Goal: Information Seeking & Learning: Understand process/instructions

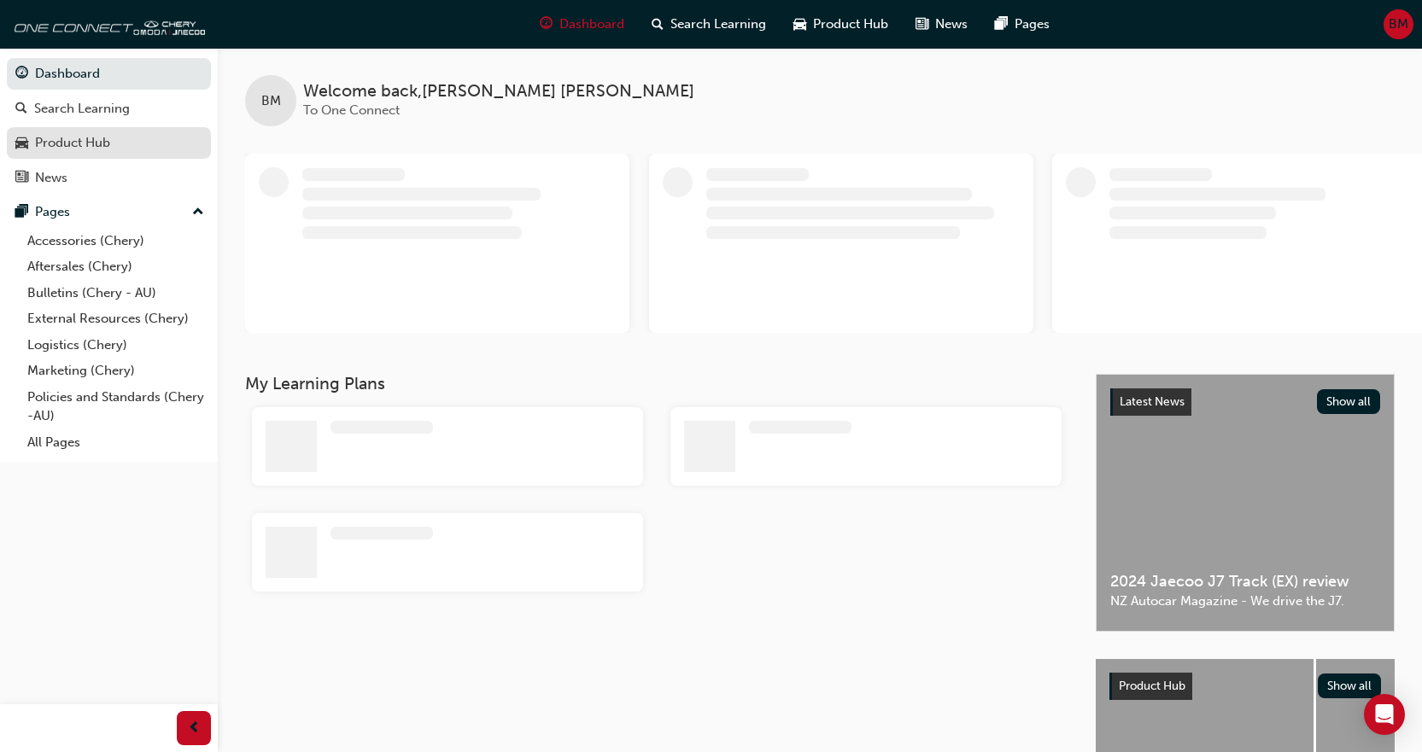
click at [70, 137] on div "Product Hub" at bounding box center [72, 143] width 75 height 20
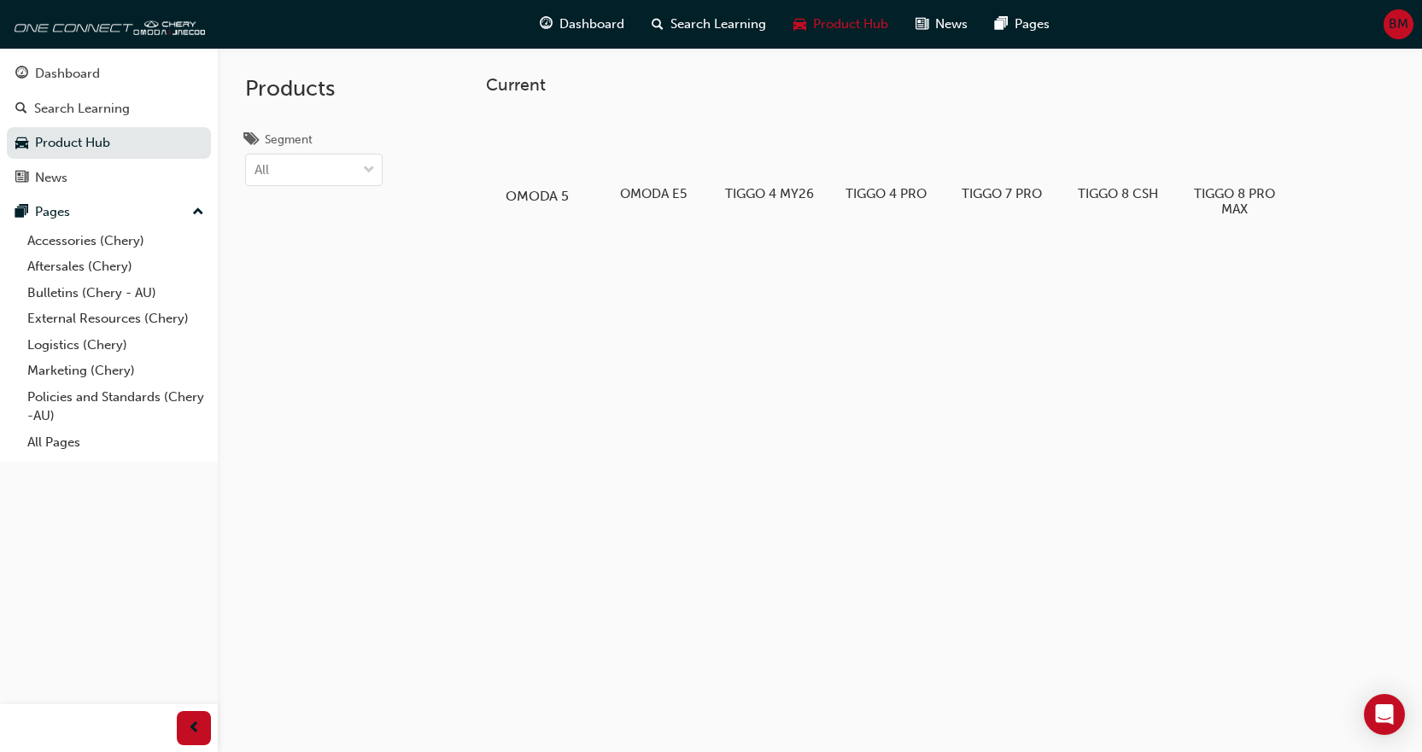
click at [554, 158] on div at bounding box center [536, 147] width 95 height 68
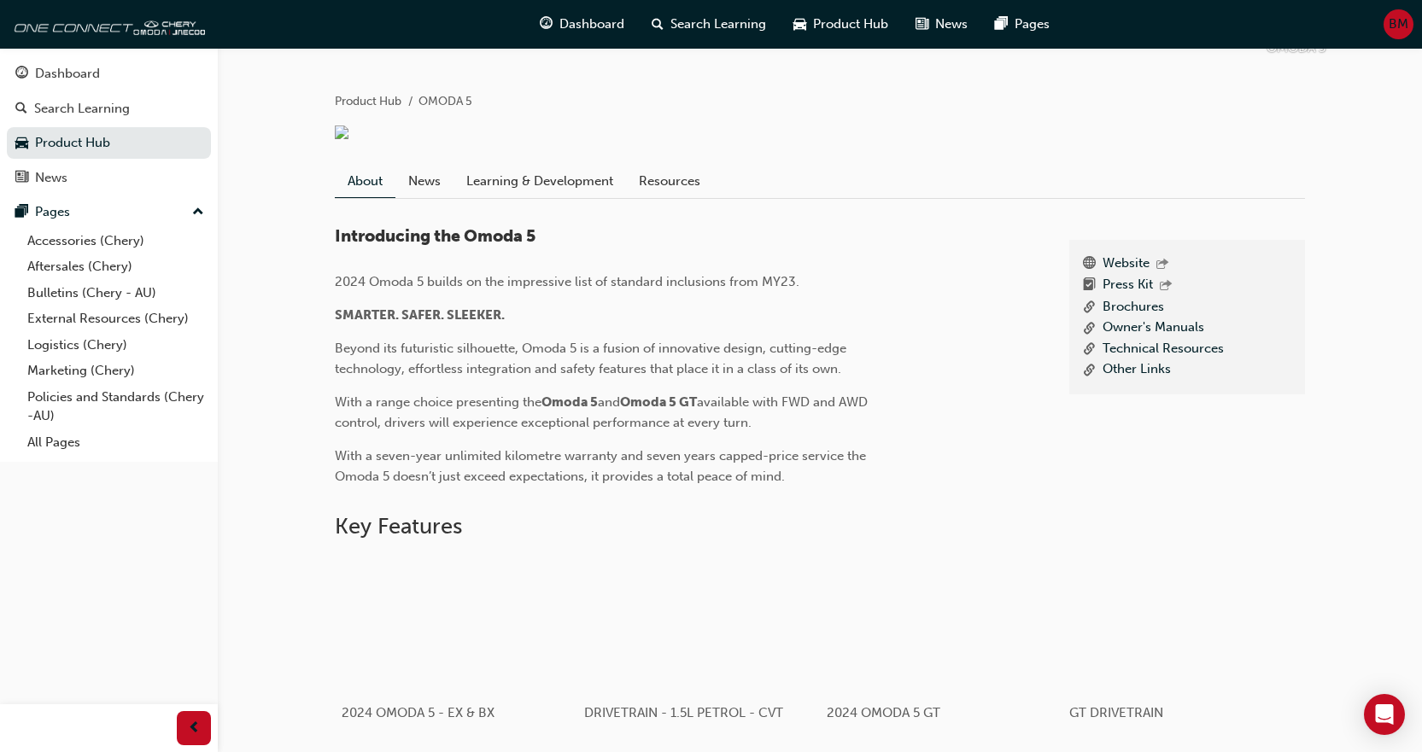
scroll to position [342, 0]
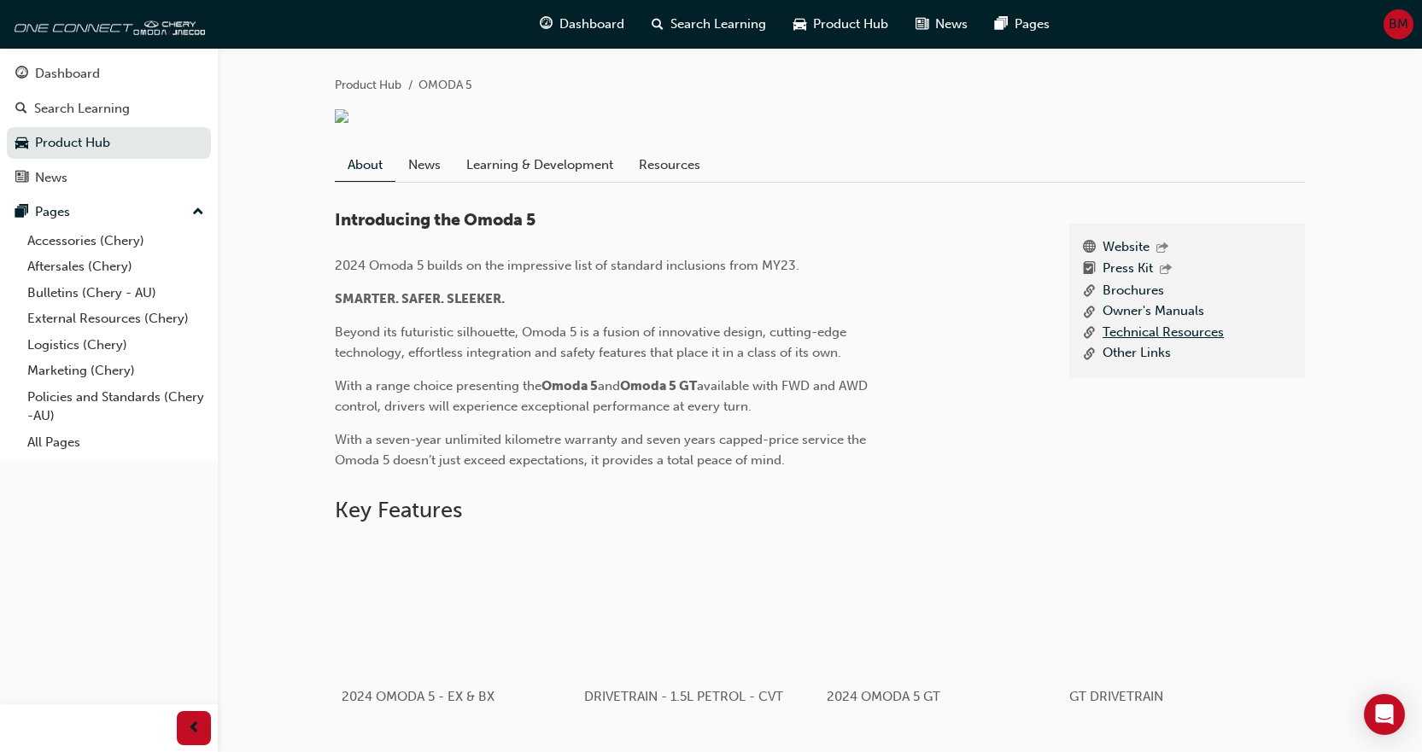
click at [1162, 344] on link "Technical Resources" at bounding box center [1163, 333] width 121 height 21
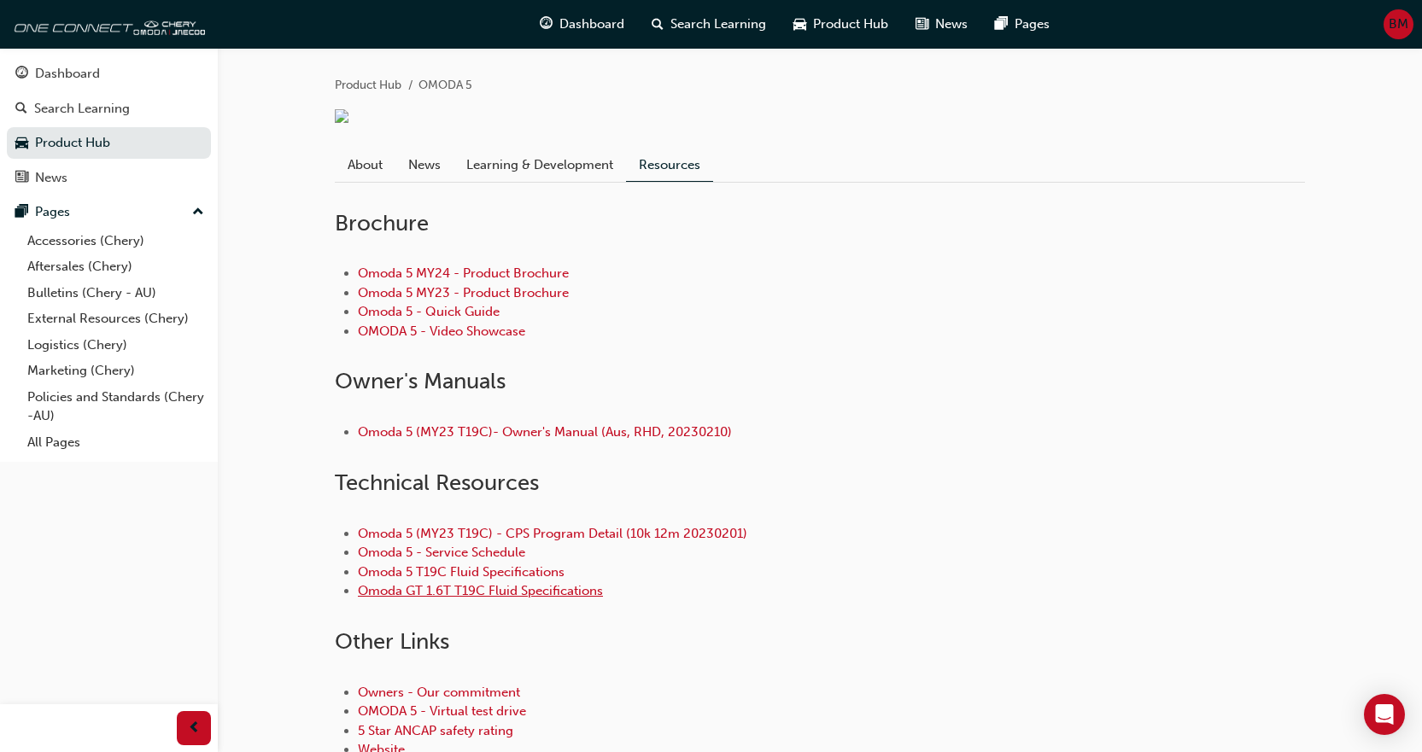
click at [485, 599] on link "Omoda GT 1.6T T19C Fluid Specifications" at bounding box center [480, 590] width 245 height 15
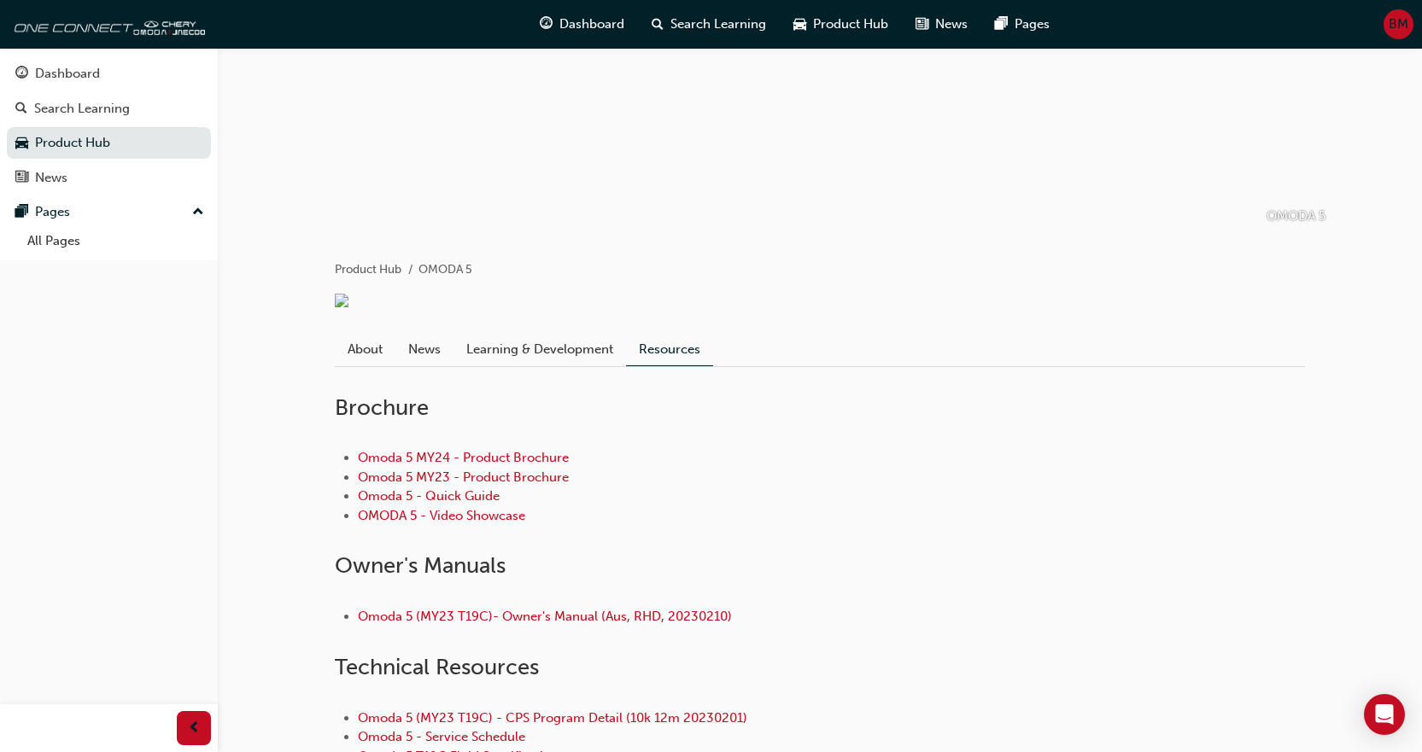
scroll to position [342, 0]
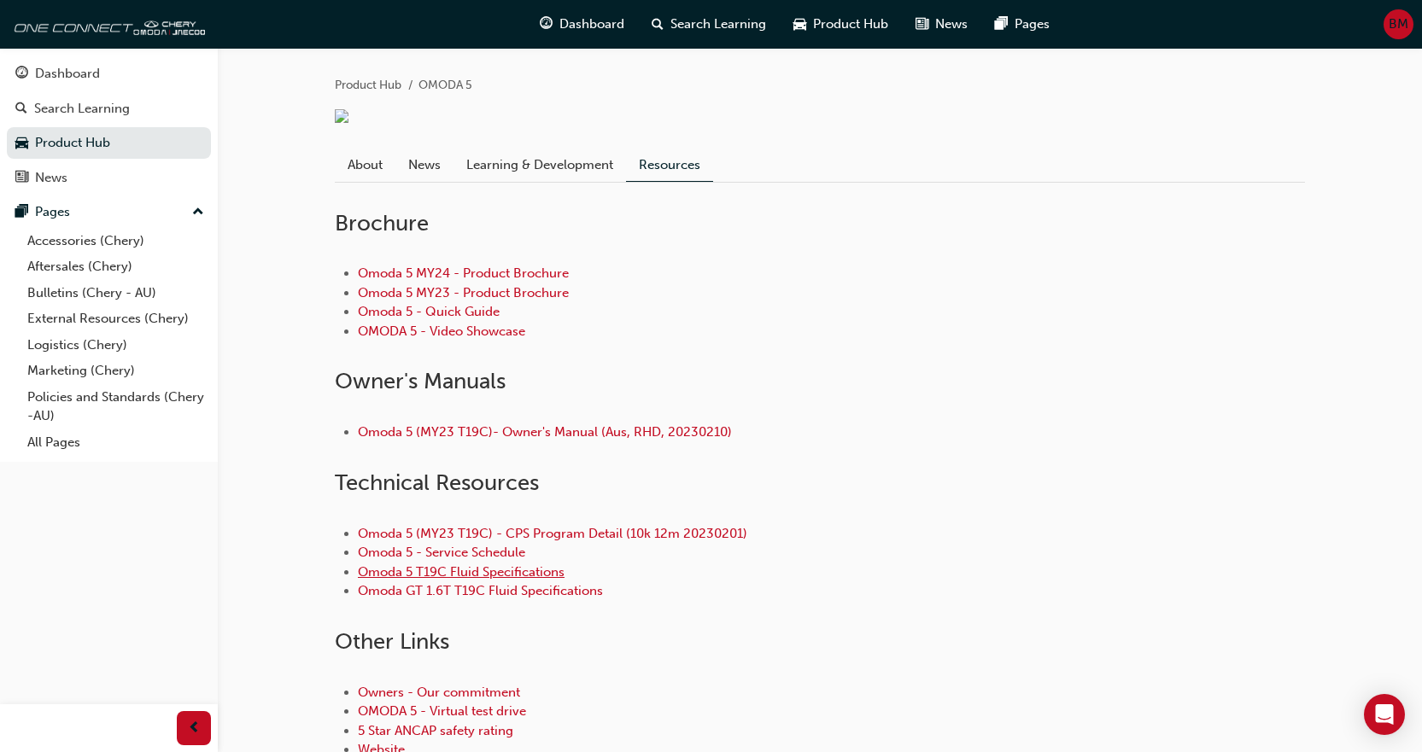
click at [461, 580] on link "Omoda 5 T19C Fluid Specifications" at bounding box center [461, 572] width 207 height 15
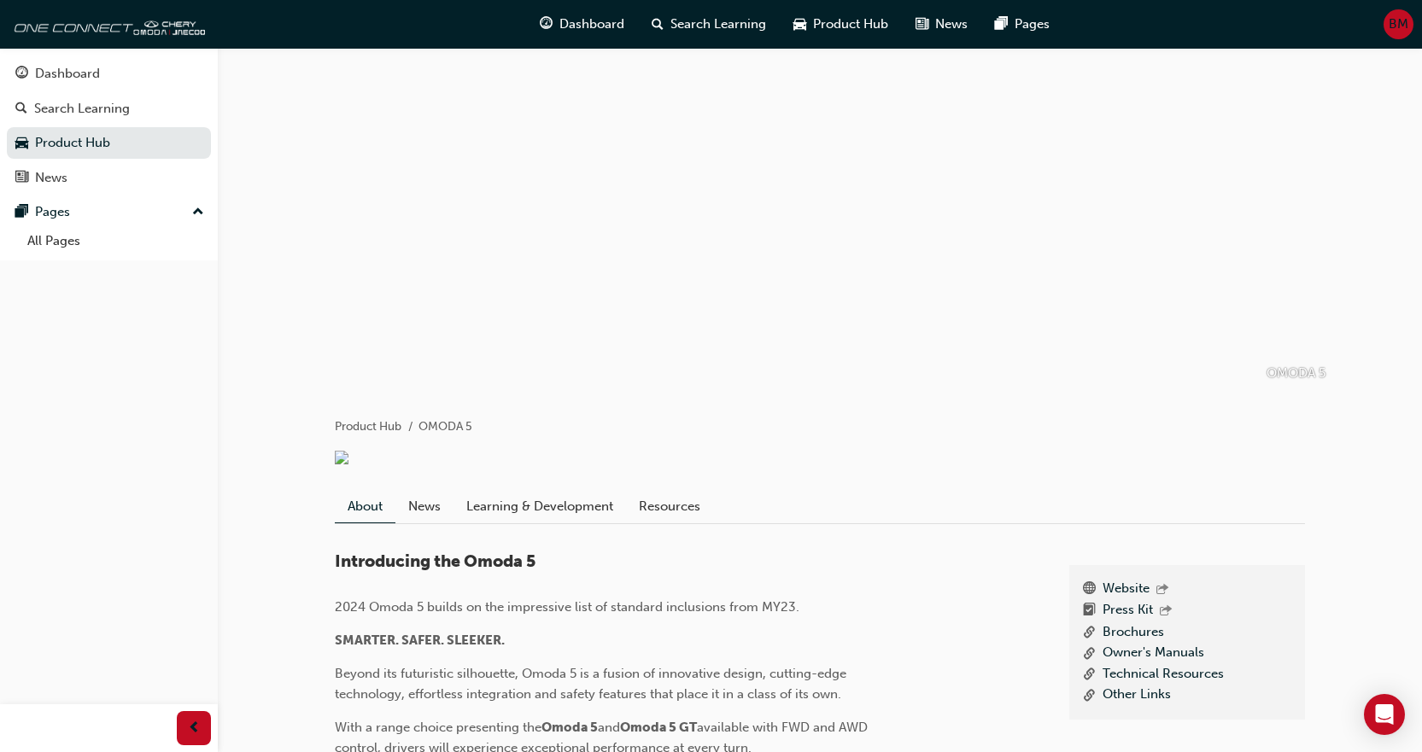
scroll to position [342, 0]
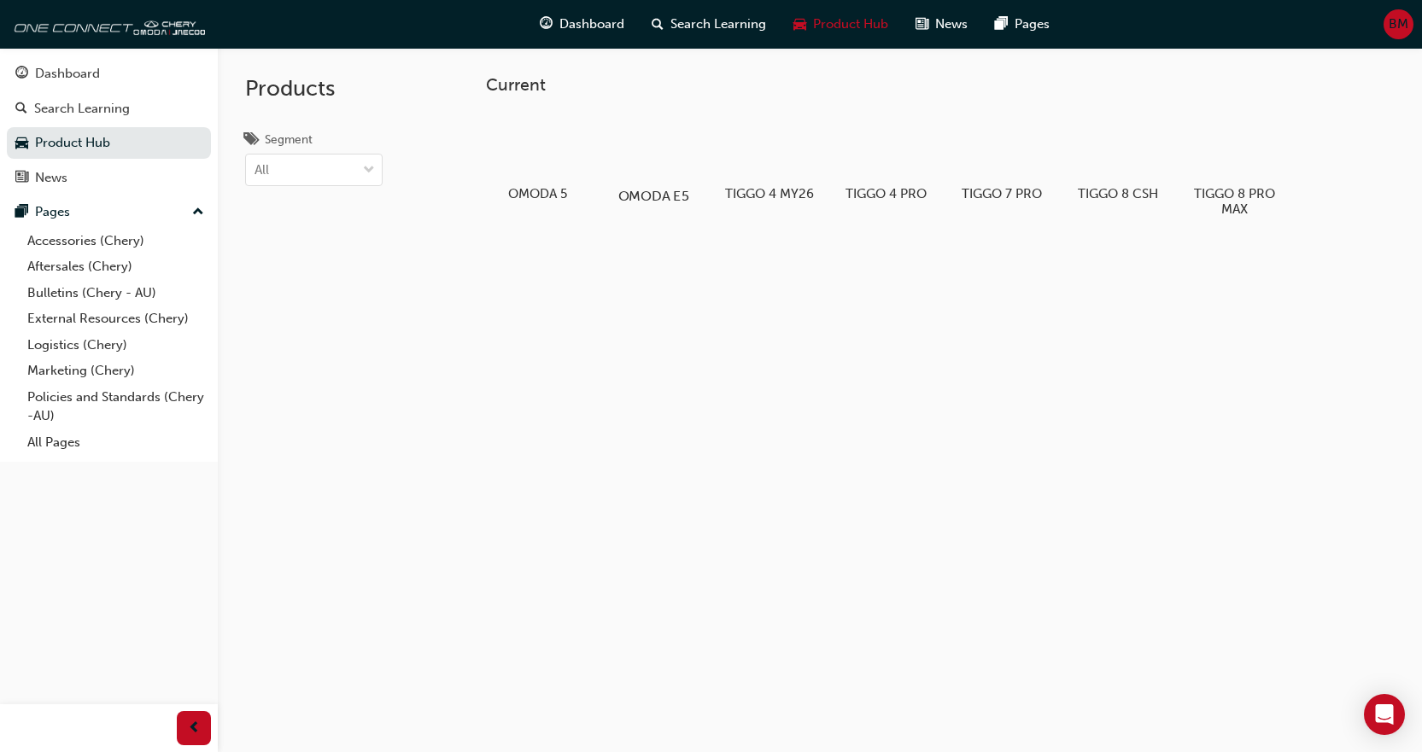
click at [653, 161] on div at bounding box center [653, 147] width 95 height 68
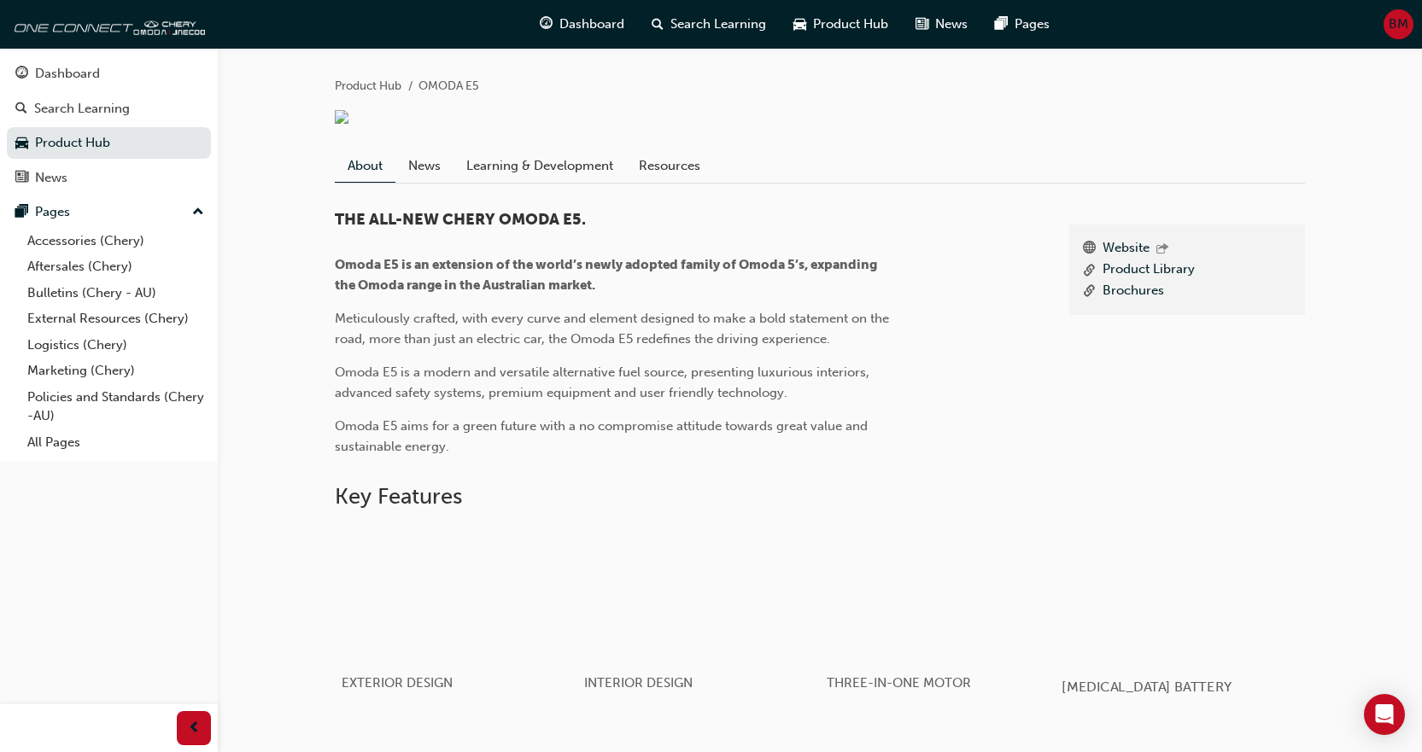
scroll to position [342, 0]
click at [670, 180] on link "Resources" at bounding box center [669, 165] width 87 height 32
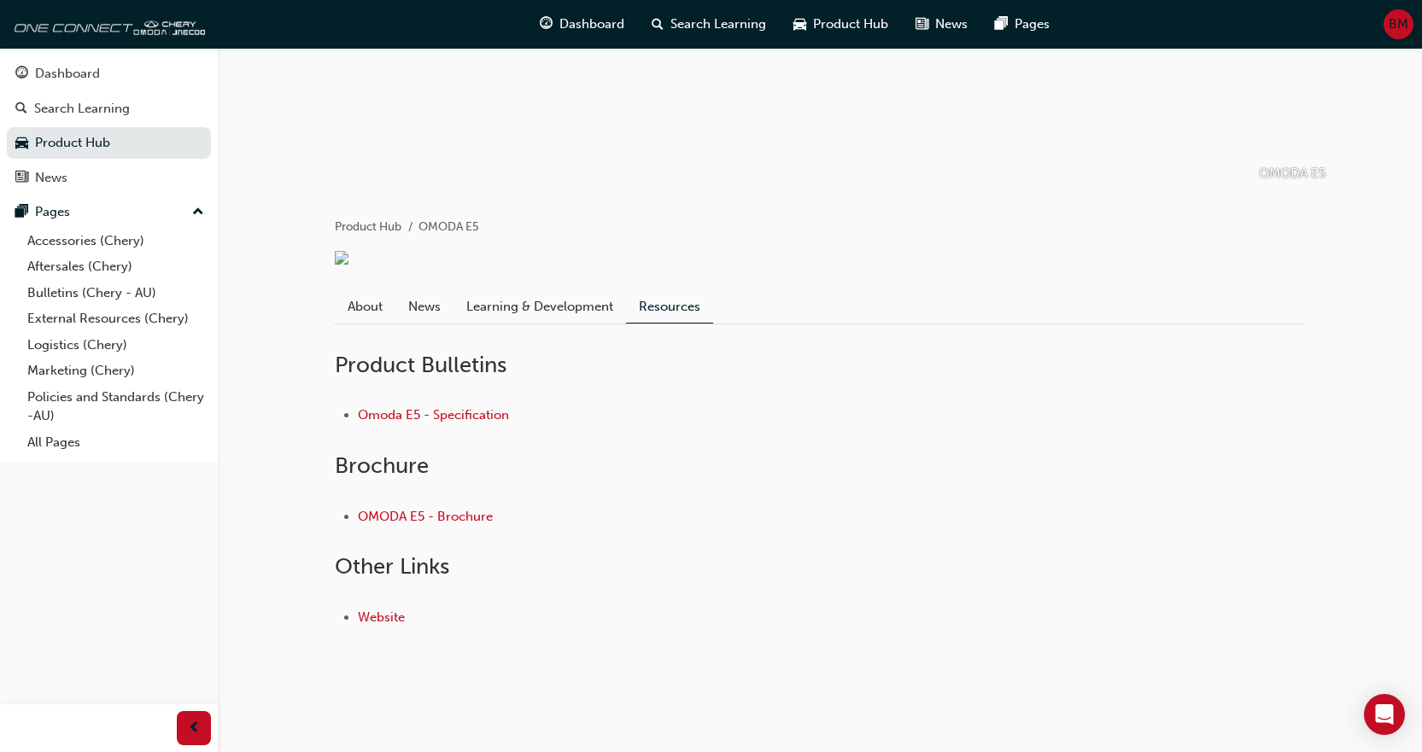
scroll to position [342, 0]
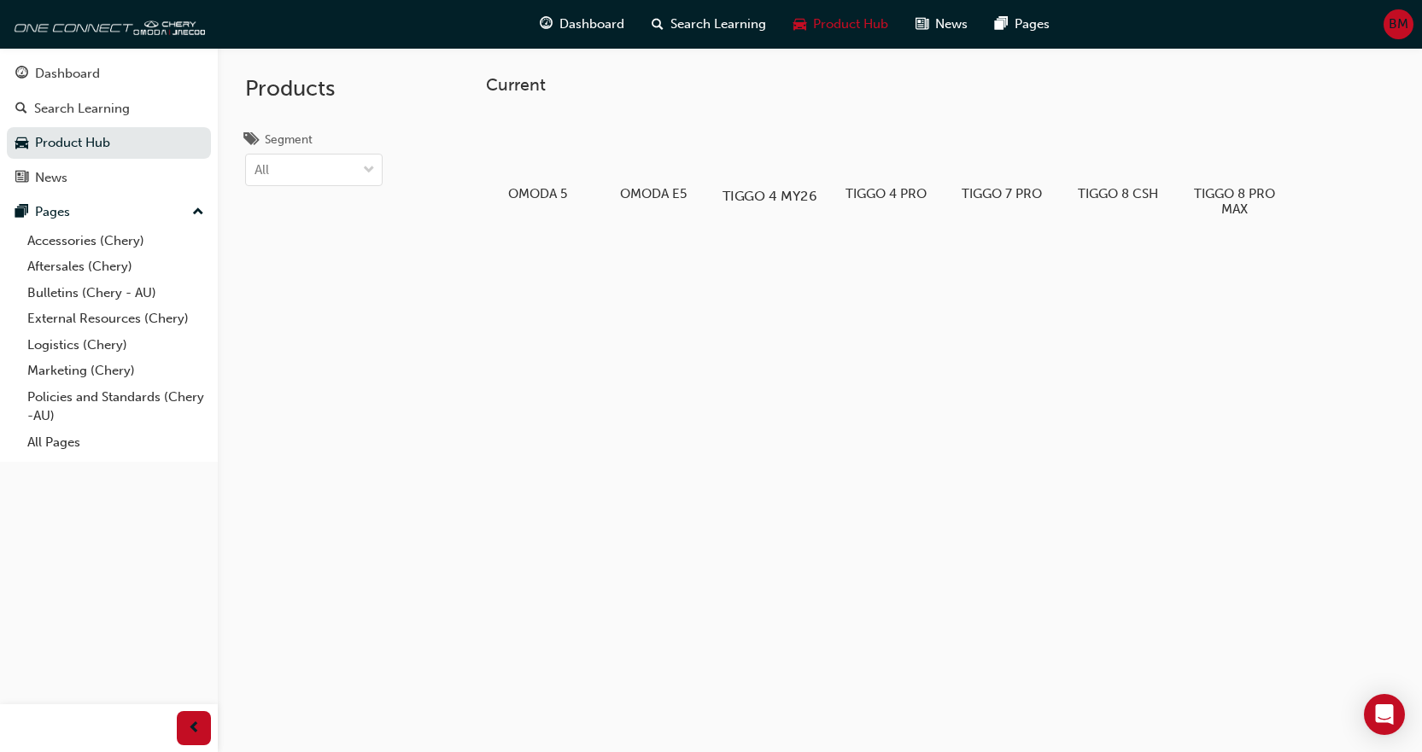
click at [762, 159] on div at bounding box center [769, 147] width 95 height 68
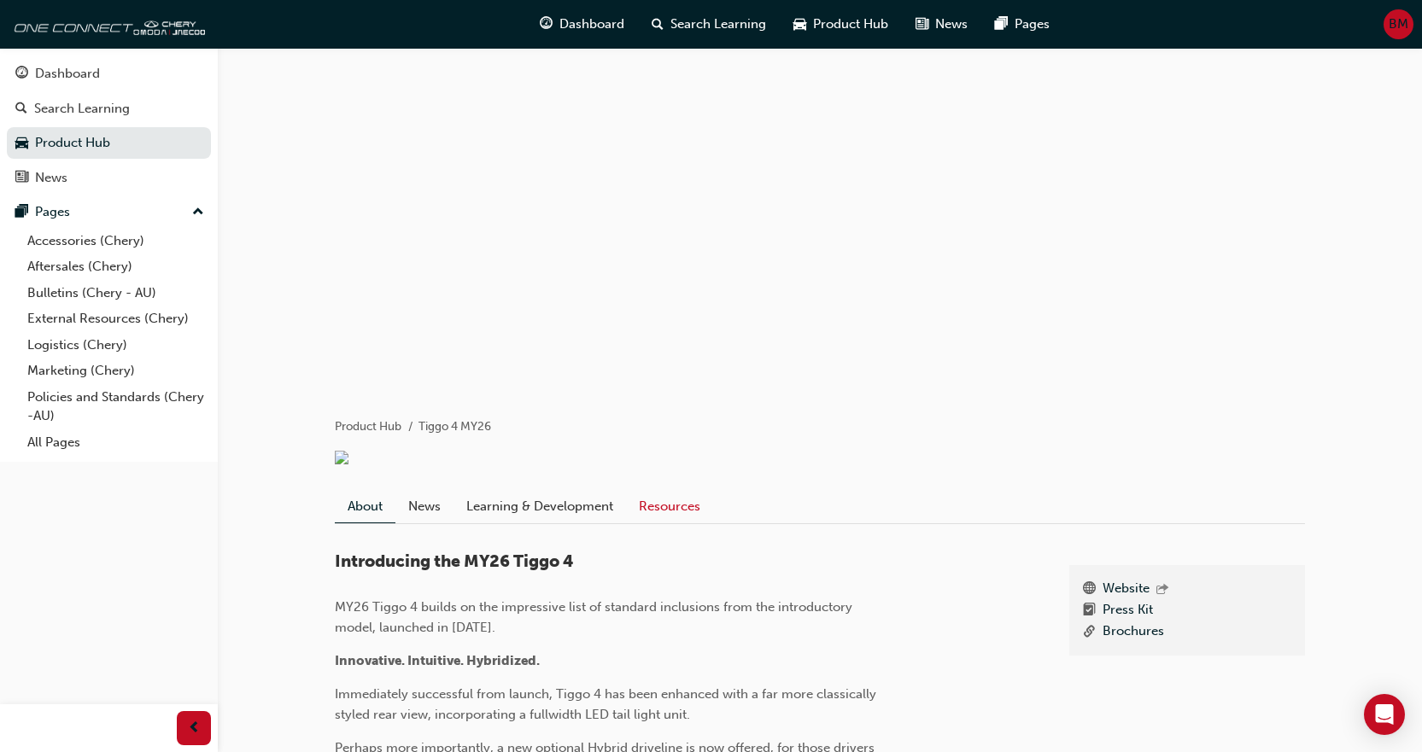
click at [664, 514] on link "Resources" at bounding box center [669, 506] width 87 height 32
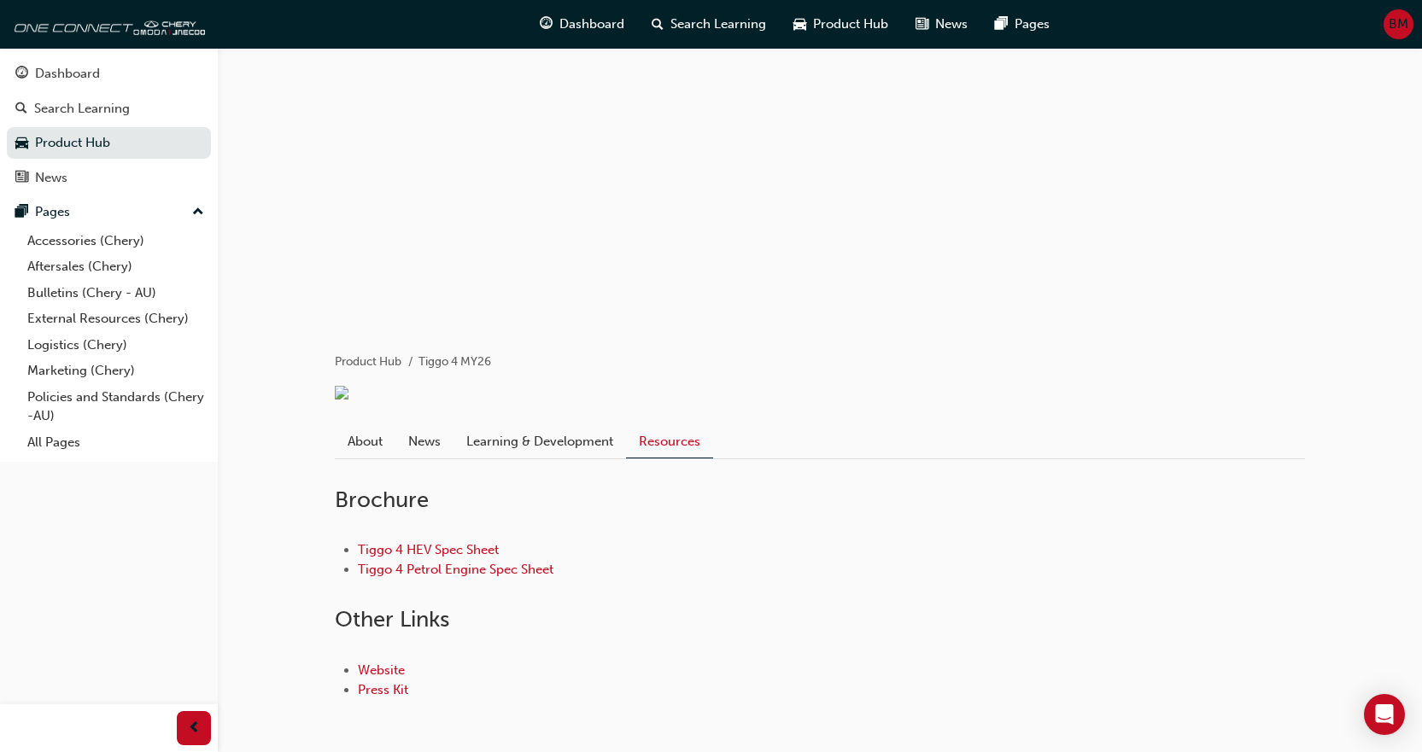
scroll to position [149, 0]
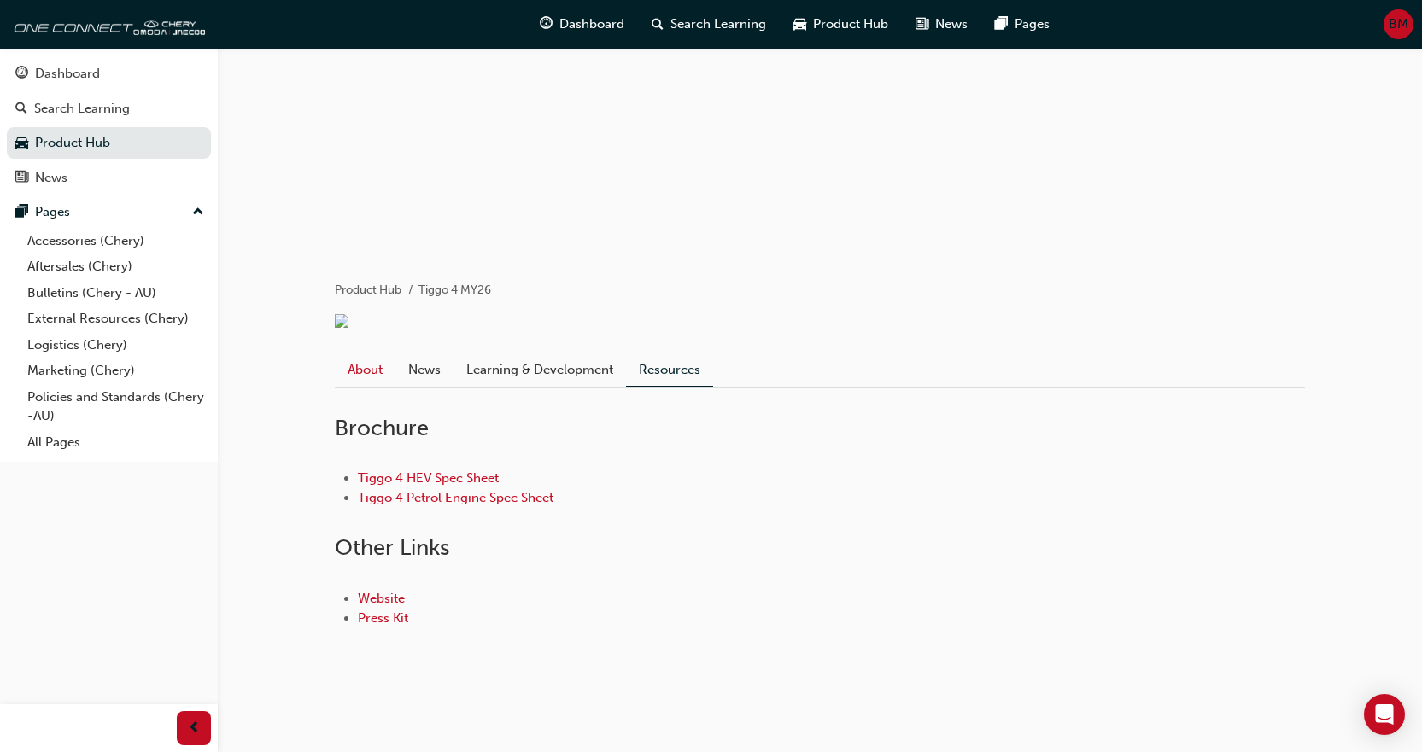
click at [371, 370] on link "About" at bounding box center [365, 370] width 61 height 32
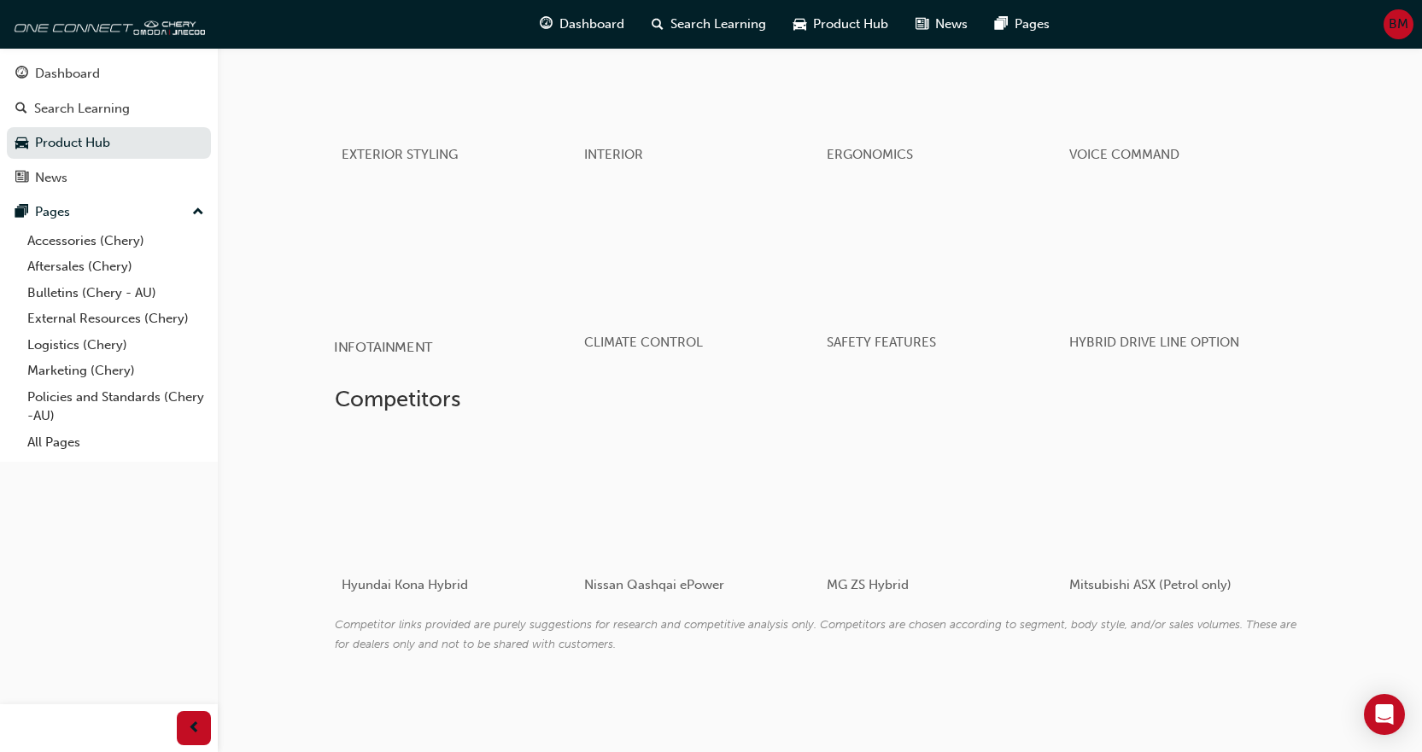
scroll to position [222, 0]
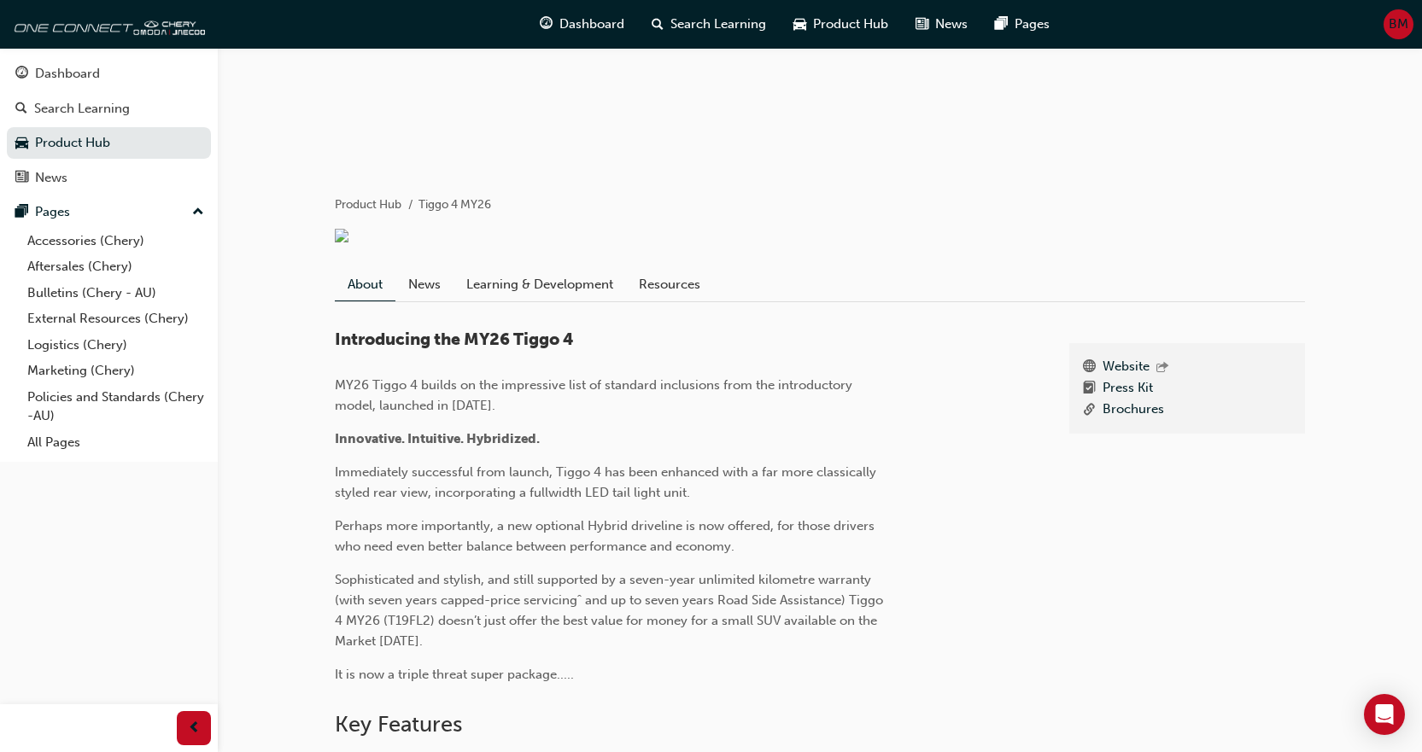
click at [430, 301] on link "News" at bounding box center [424, 284] width 58 height 32
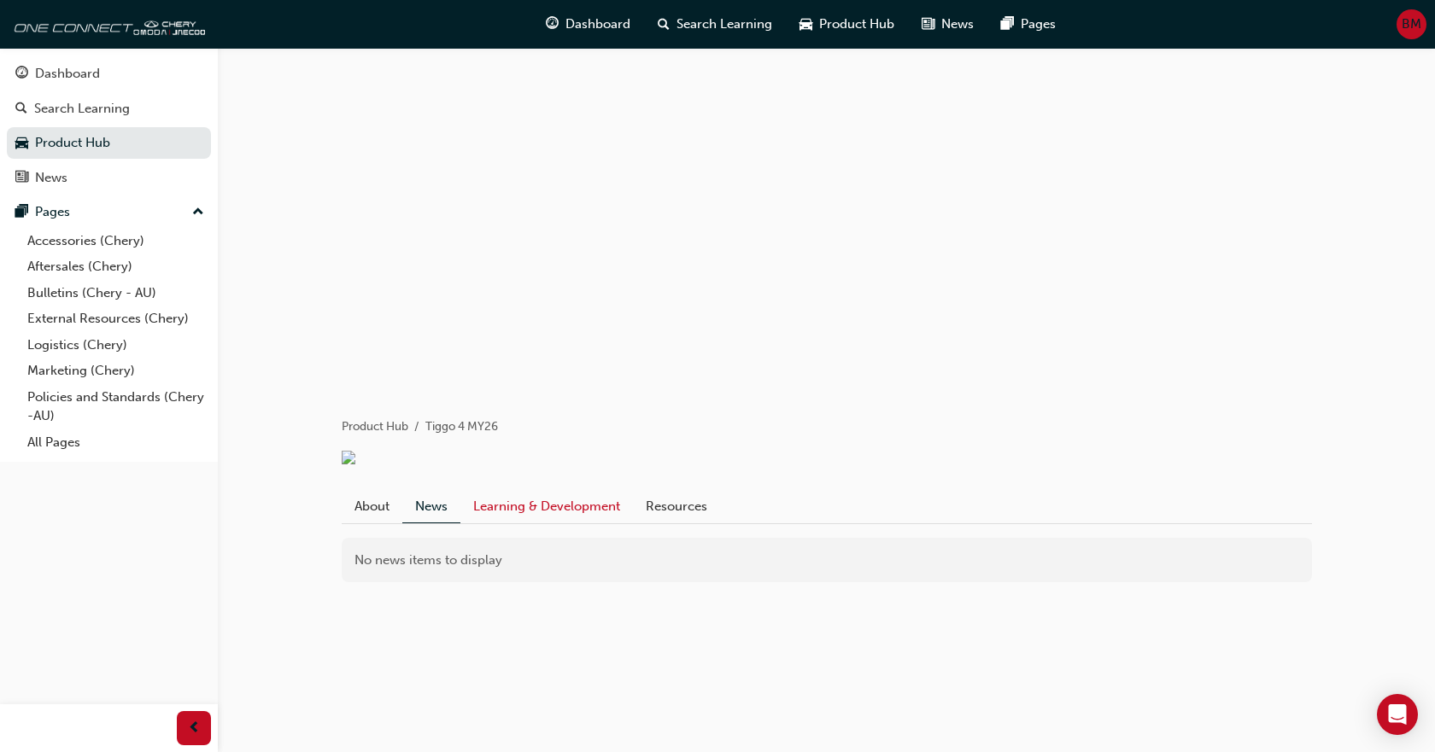
click at [579, 523] on link "Learning & Development" at bounding box center [546, 506] width 173 height 32
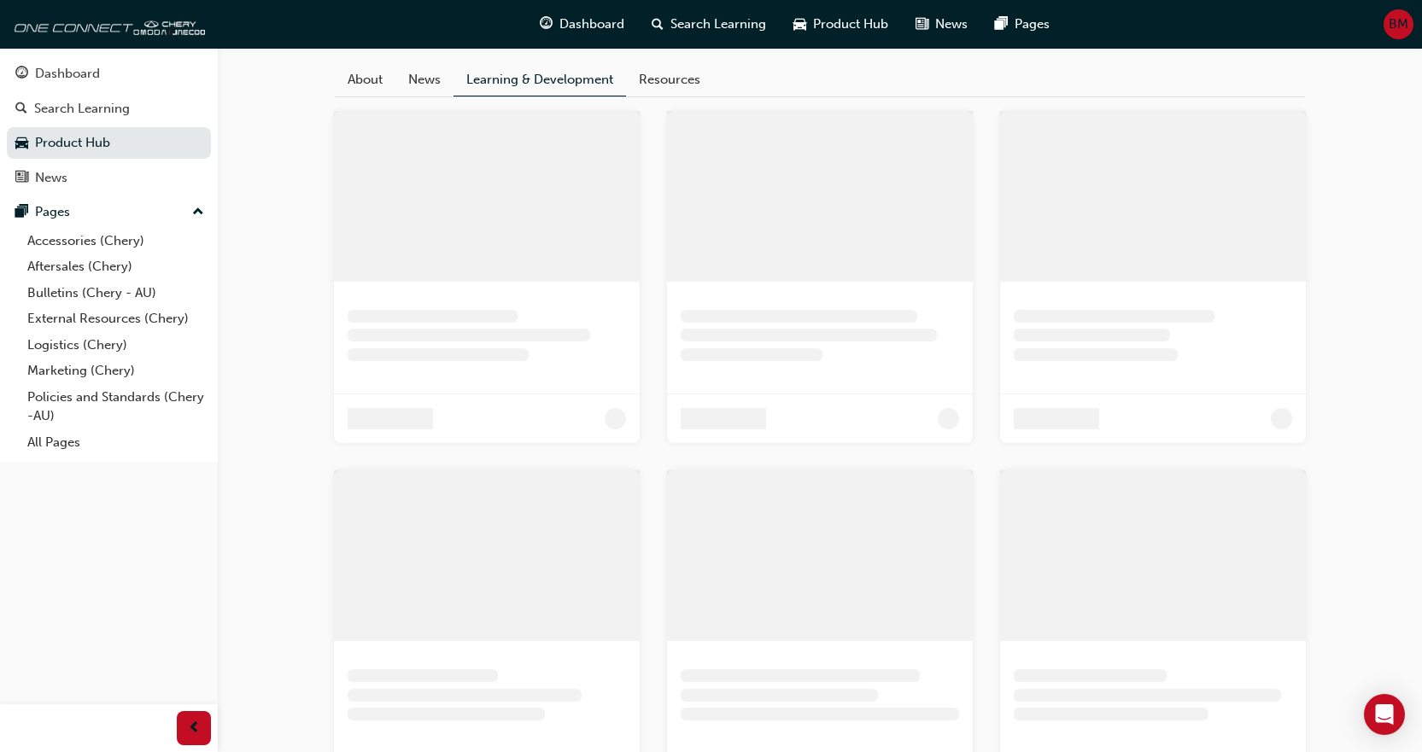
scroll to position [132, 0]
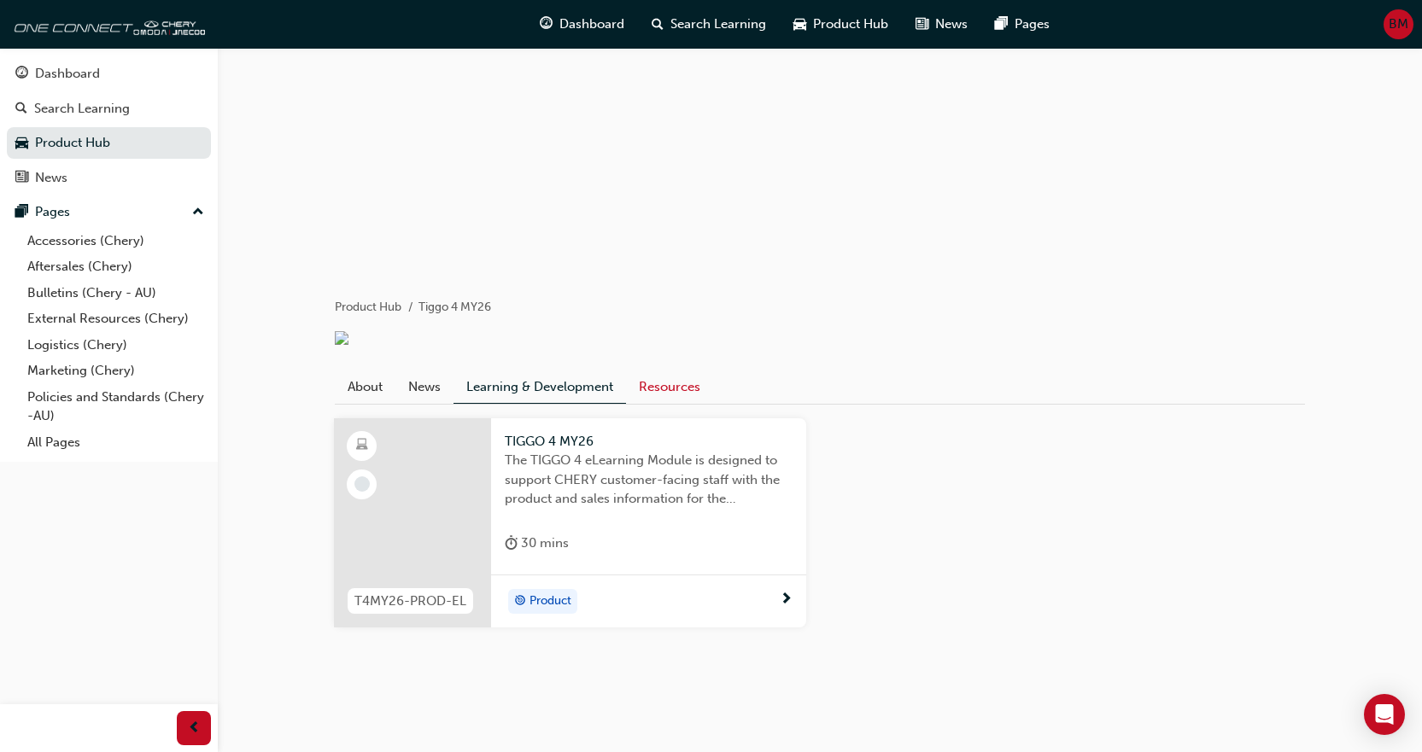
click at [676, 385] on link "Resources" at bounding box center [669, 387] width 87 height 32
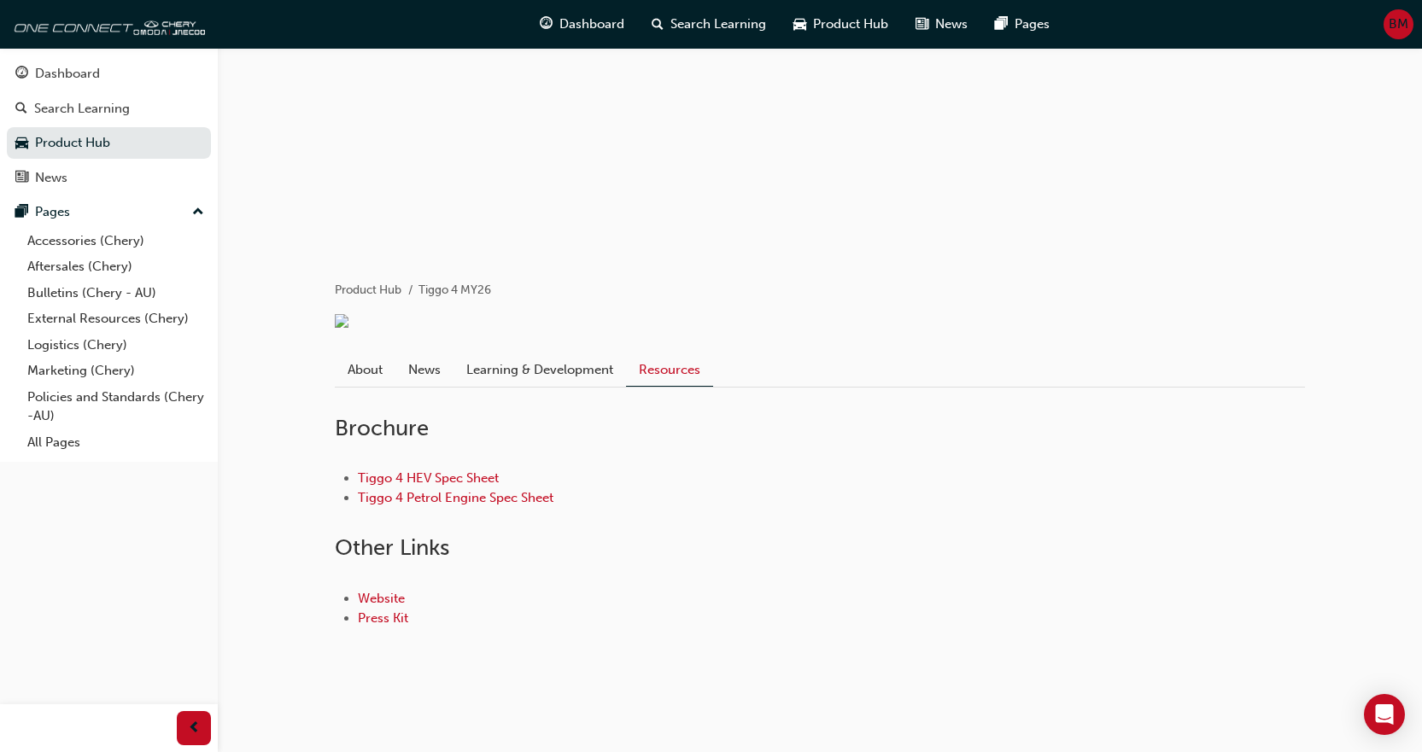
scroll to position [149, 0]
click at [468, 500] on link "Tiggo 4 Petrol Engine Spec Sheet" at bounding box center [456, 497] width 196 height 15
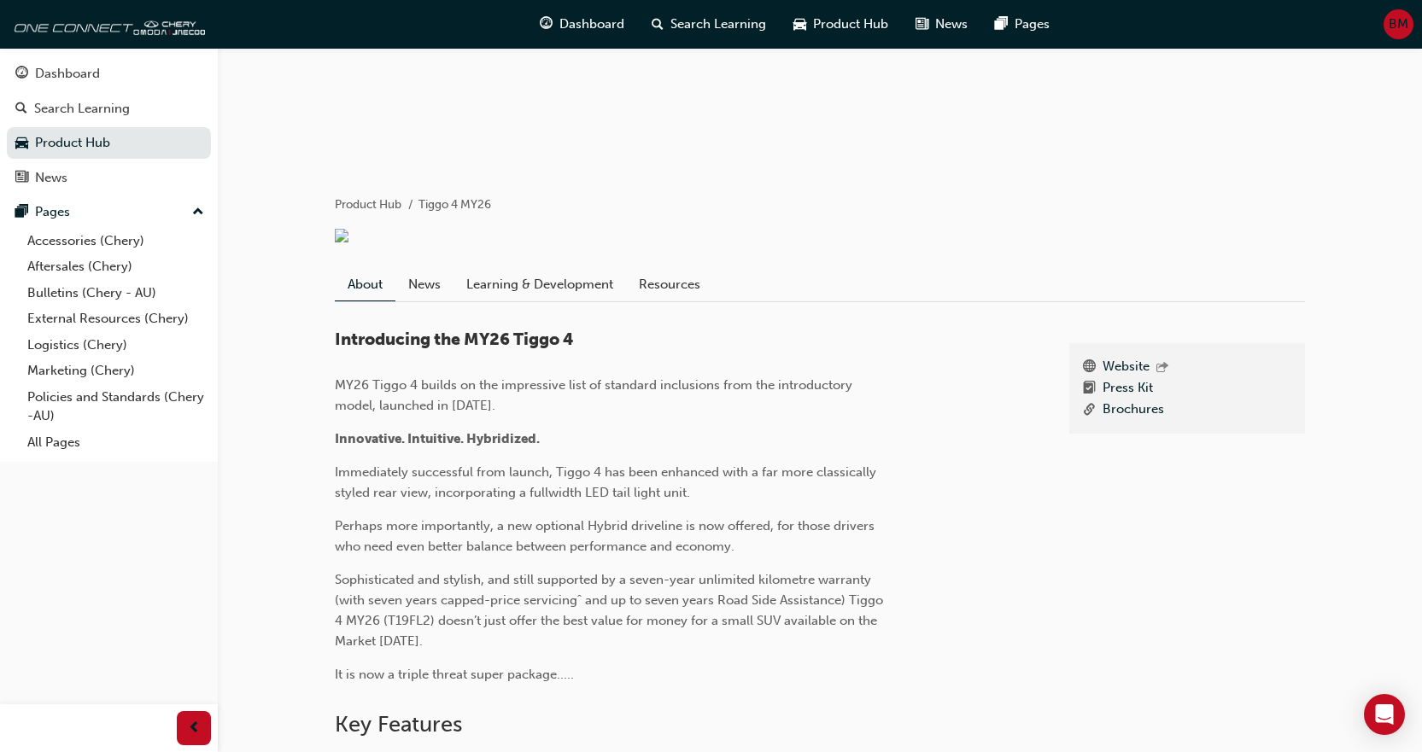
scroll to position [149, 0]
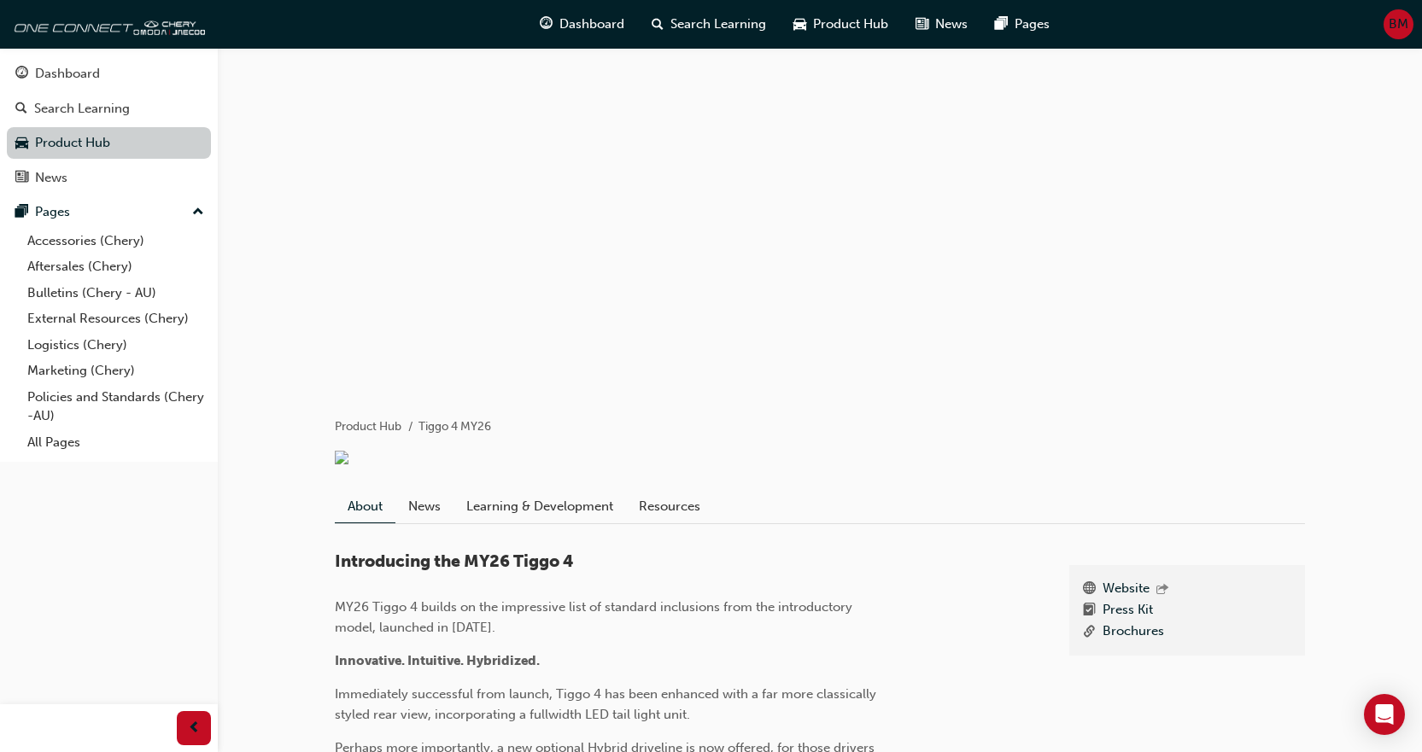
click at [48, 142] on link "Product Hub" at bounding box center [109, 143] width 204 height 32
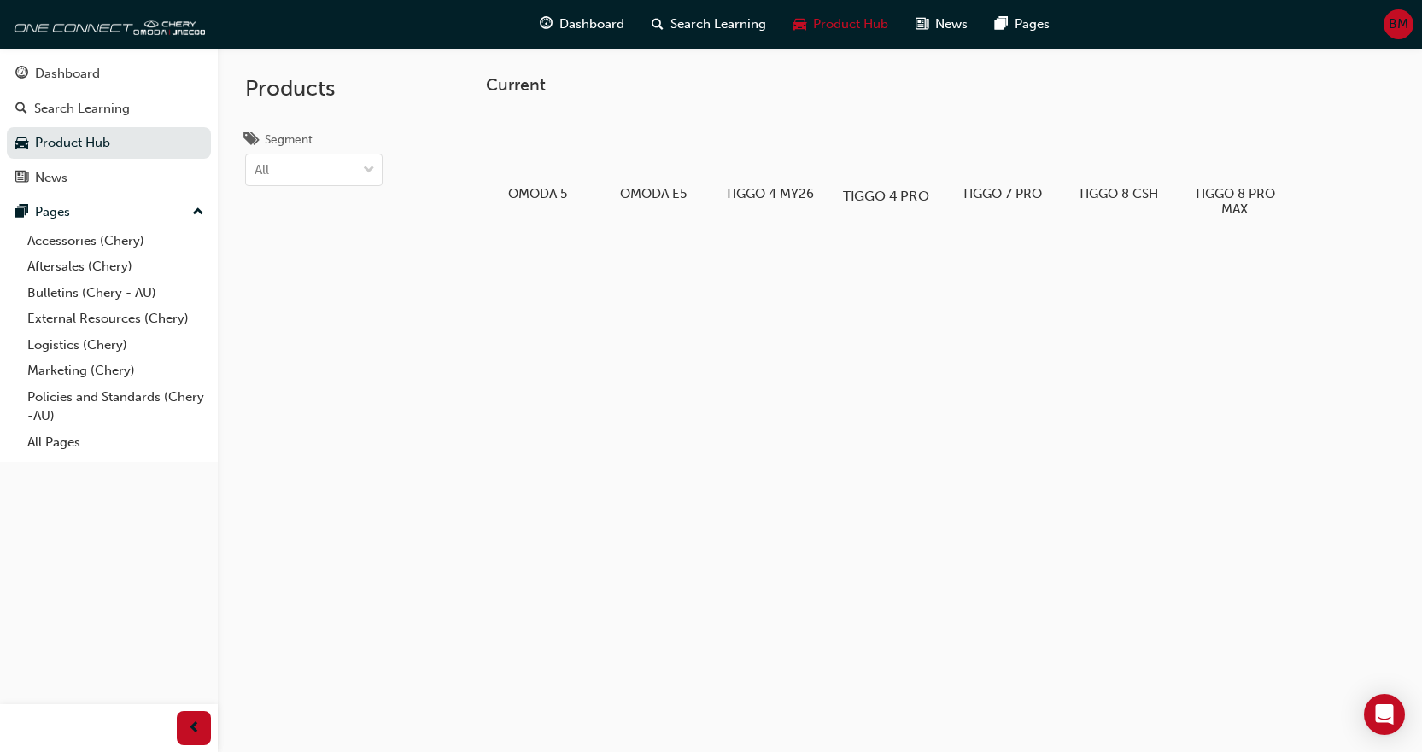
click at [888, 167] on div at bounding box center [885, 147] width 95 height 68
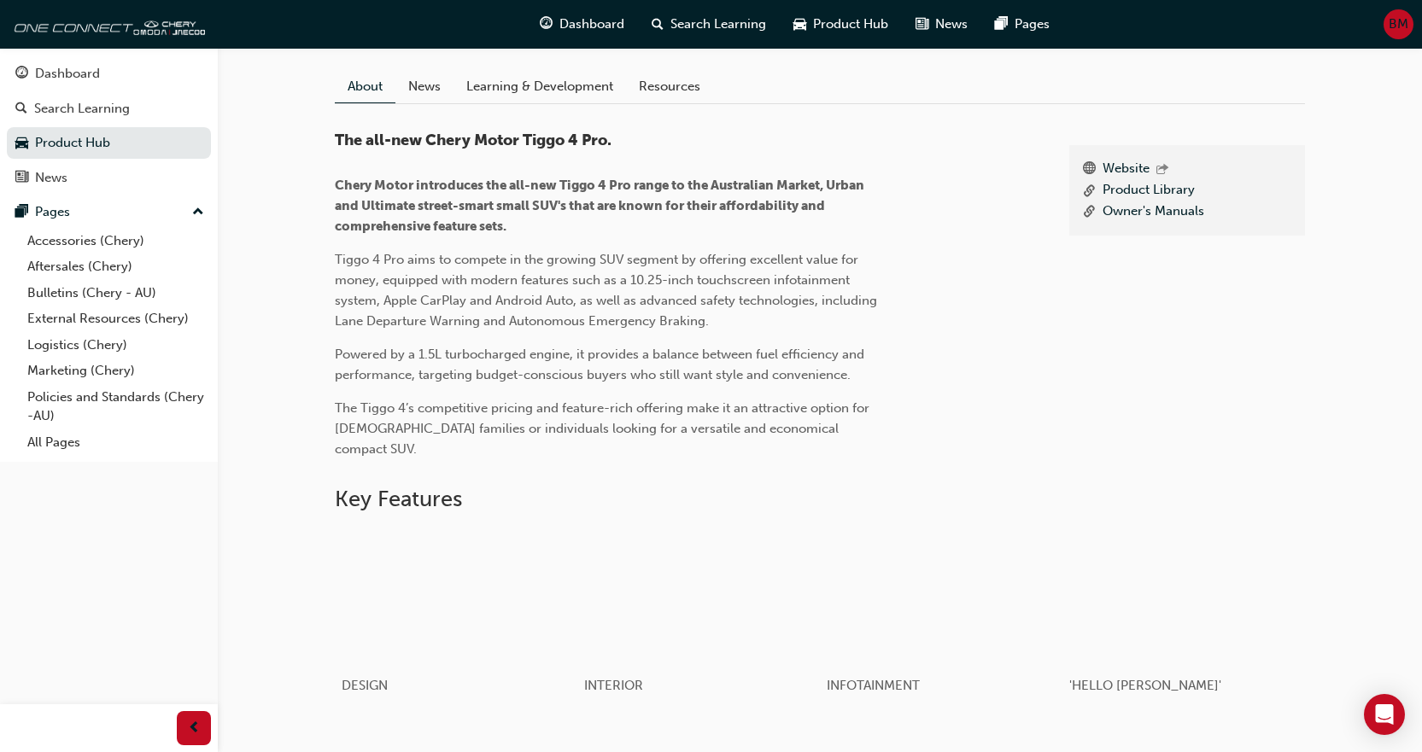
scroll to position [427, 0]
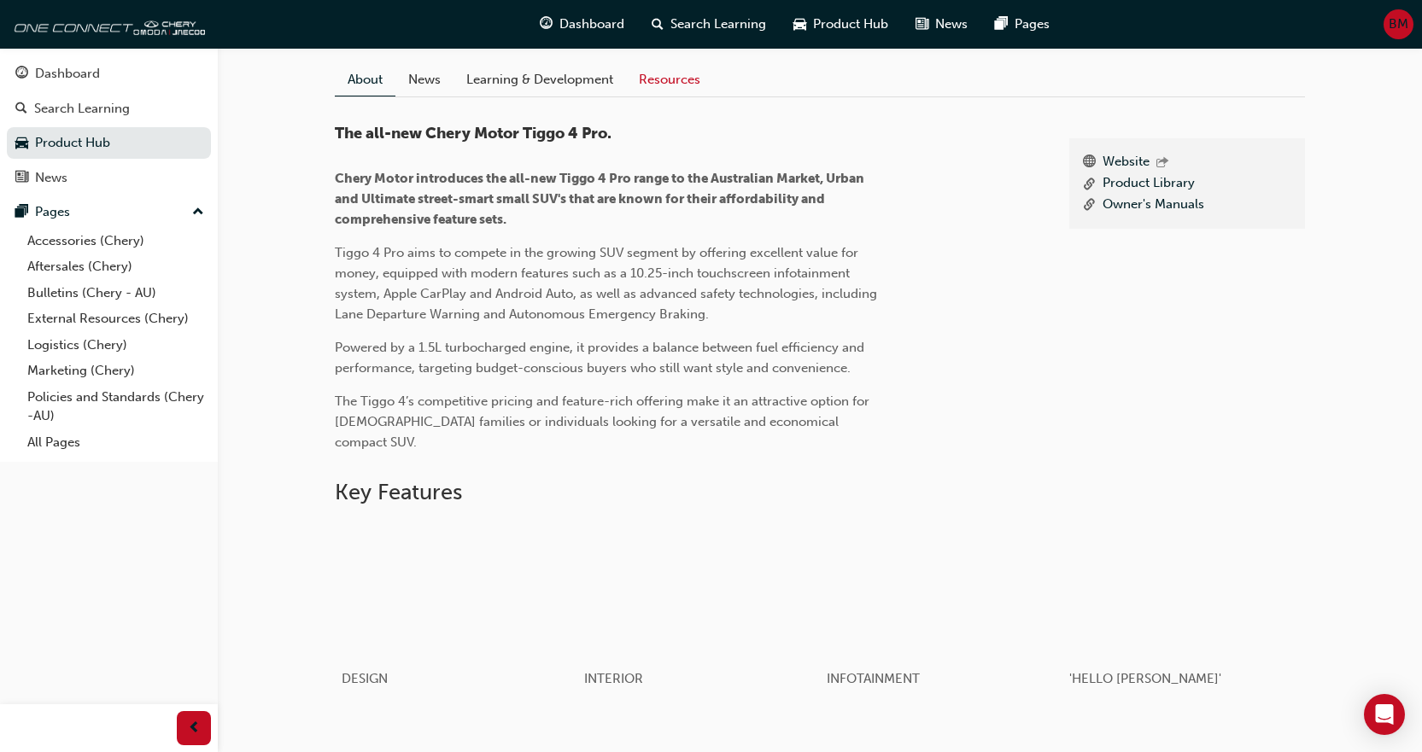
click at [647, 96] on link "Resources" at bounding box center [669, 79] width 87 height 32
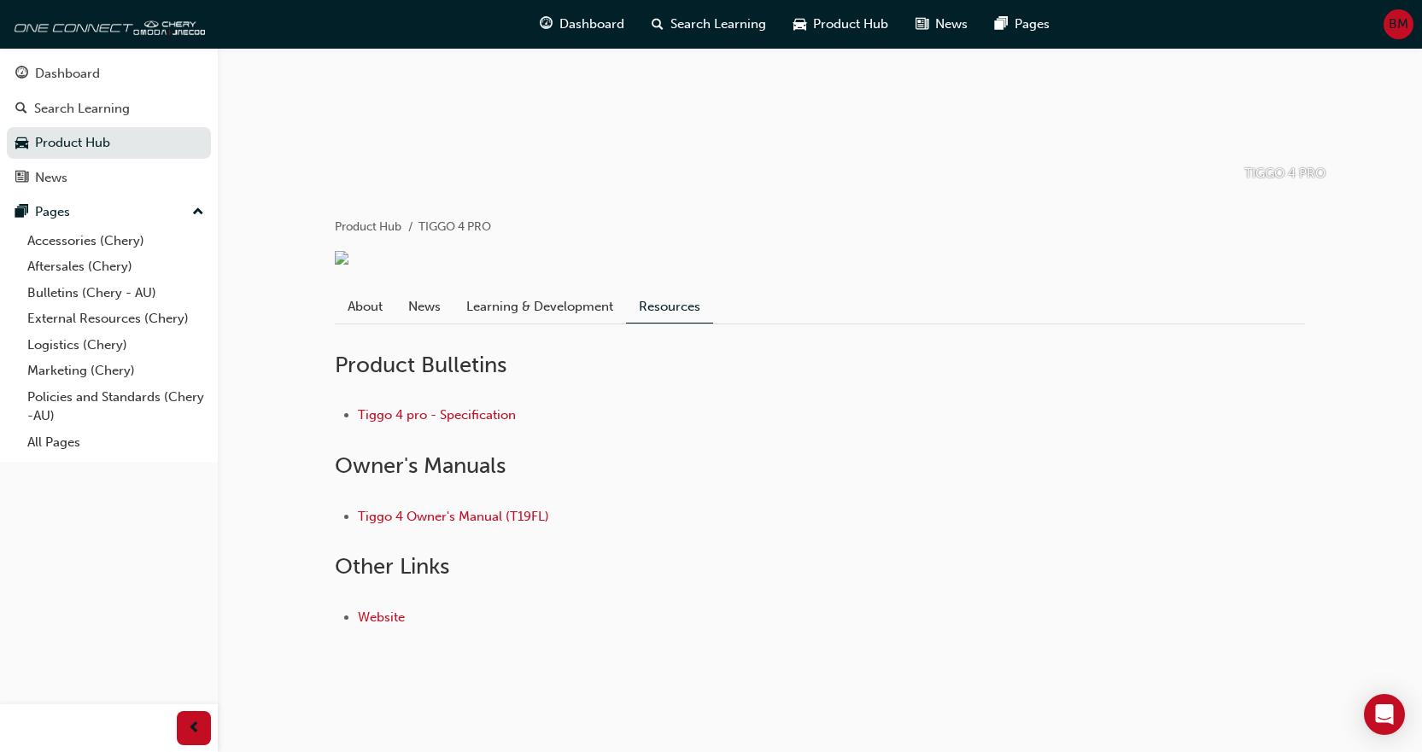
scroll to position [427, 0]
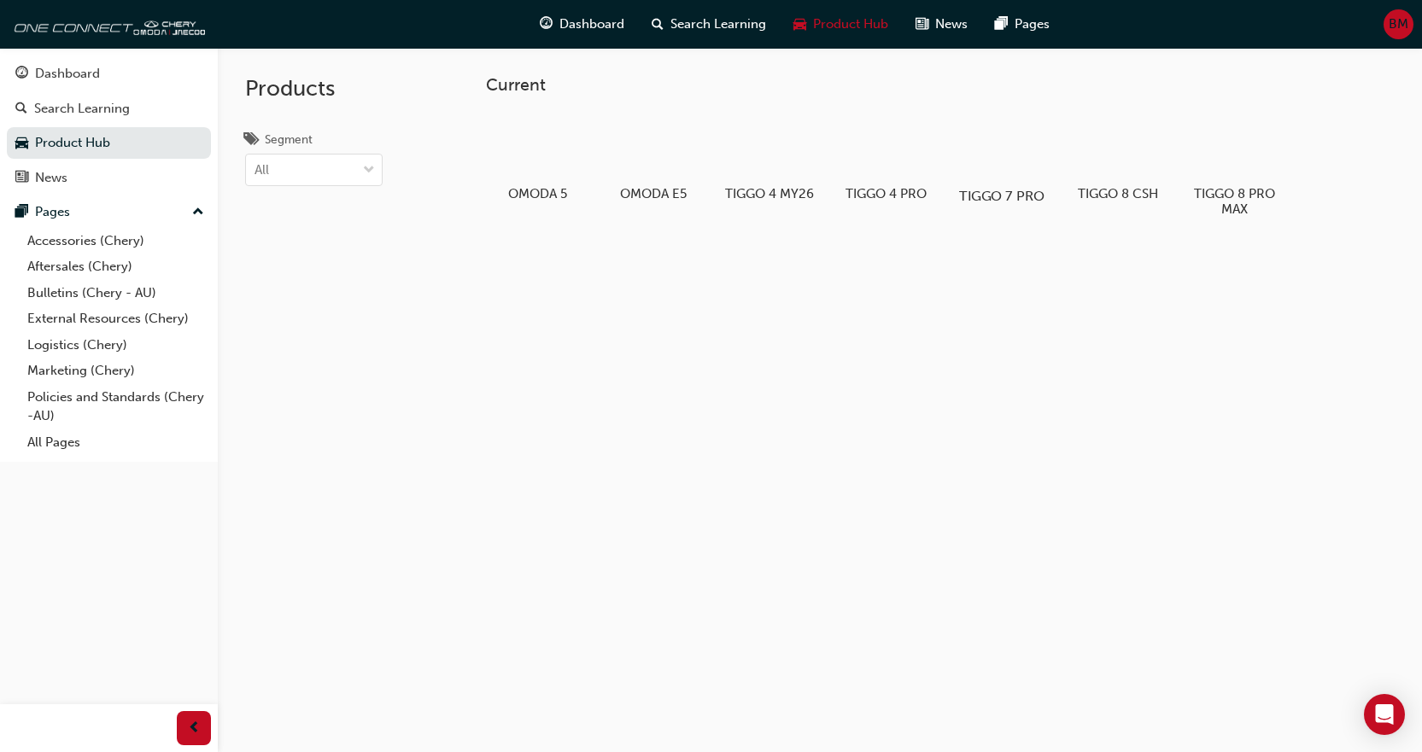
click at [1000, 159] on div at bounding box center [1001, 147] width 95 height 68
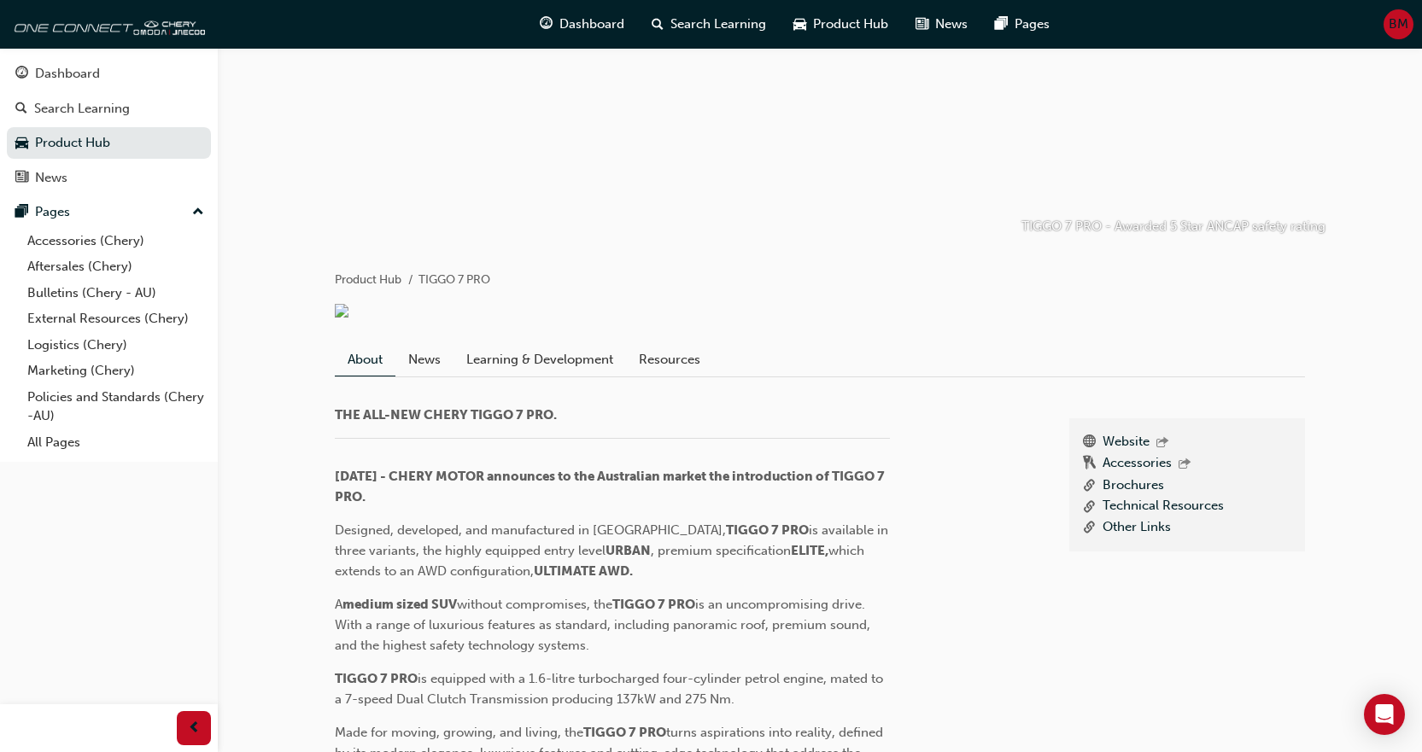
scroll to position [427, 0]
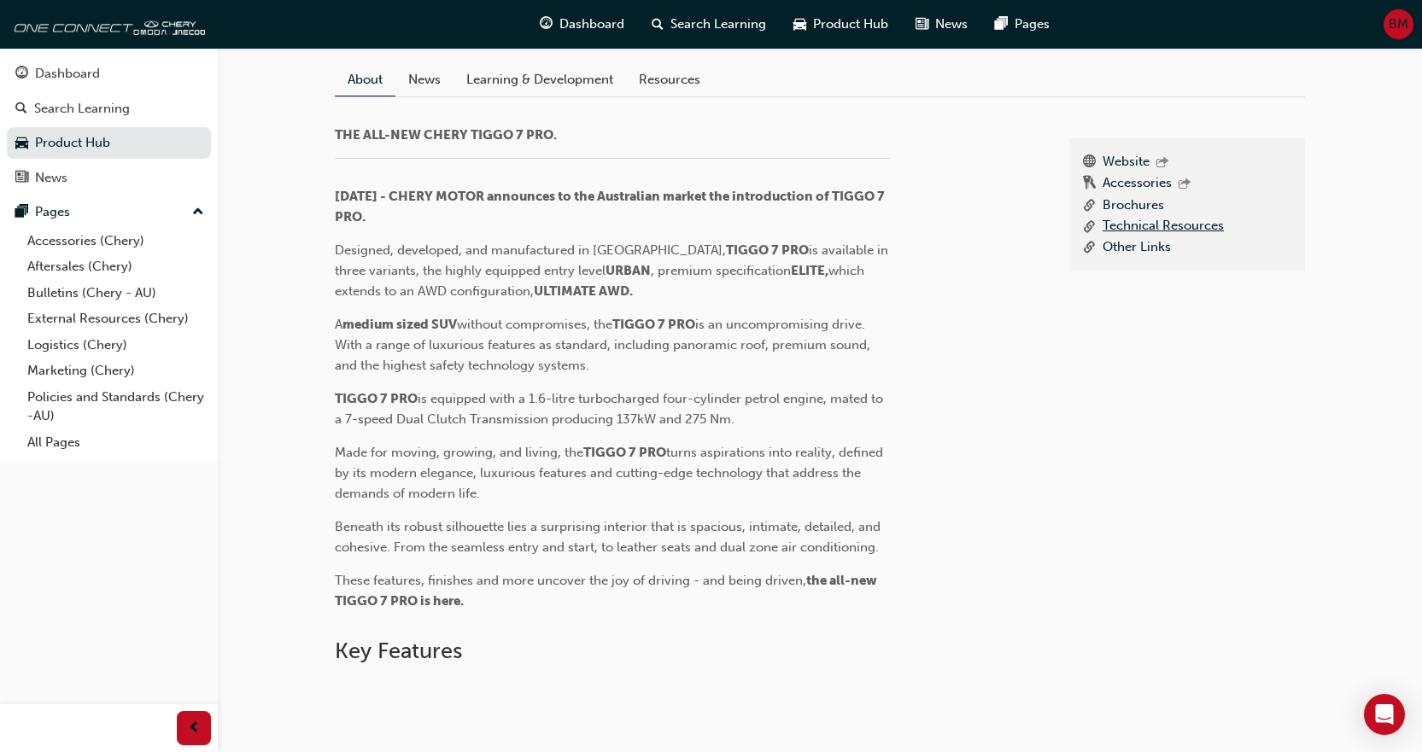
click at [1145, 237] on link "Technical Resources" at bounding box center [1163, 226] width 121 height 21
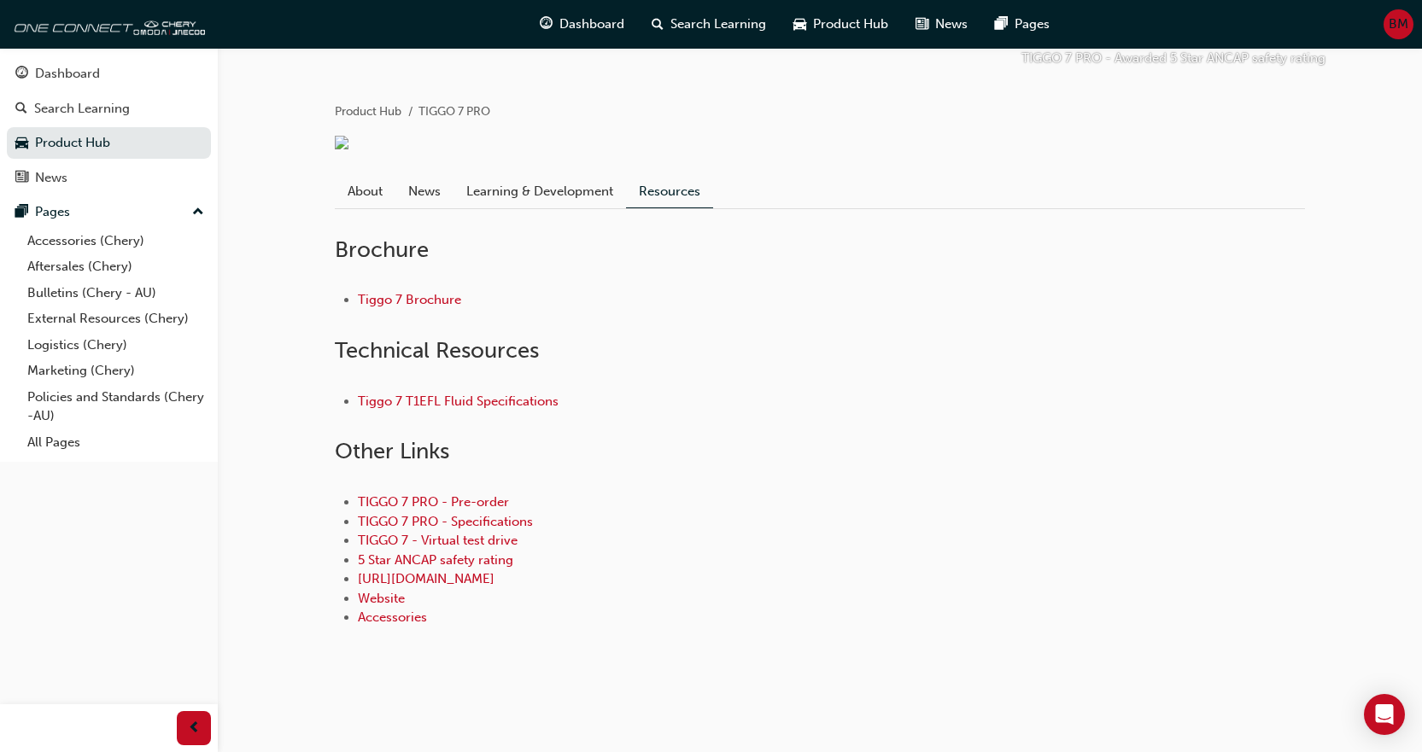
scroll to position [419, 0]
click at [430, 389] on div "Tiggo 7 T1EFL Fluid Specifications" at bounding box center [820, 402] width 970 height 74
click at [430, 400] on link "Tiggo 7 T1EFL Fluid Specifications" at bounding box center [458, 401] width 201 height 15
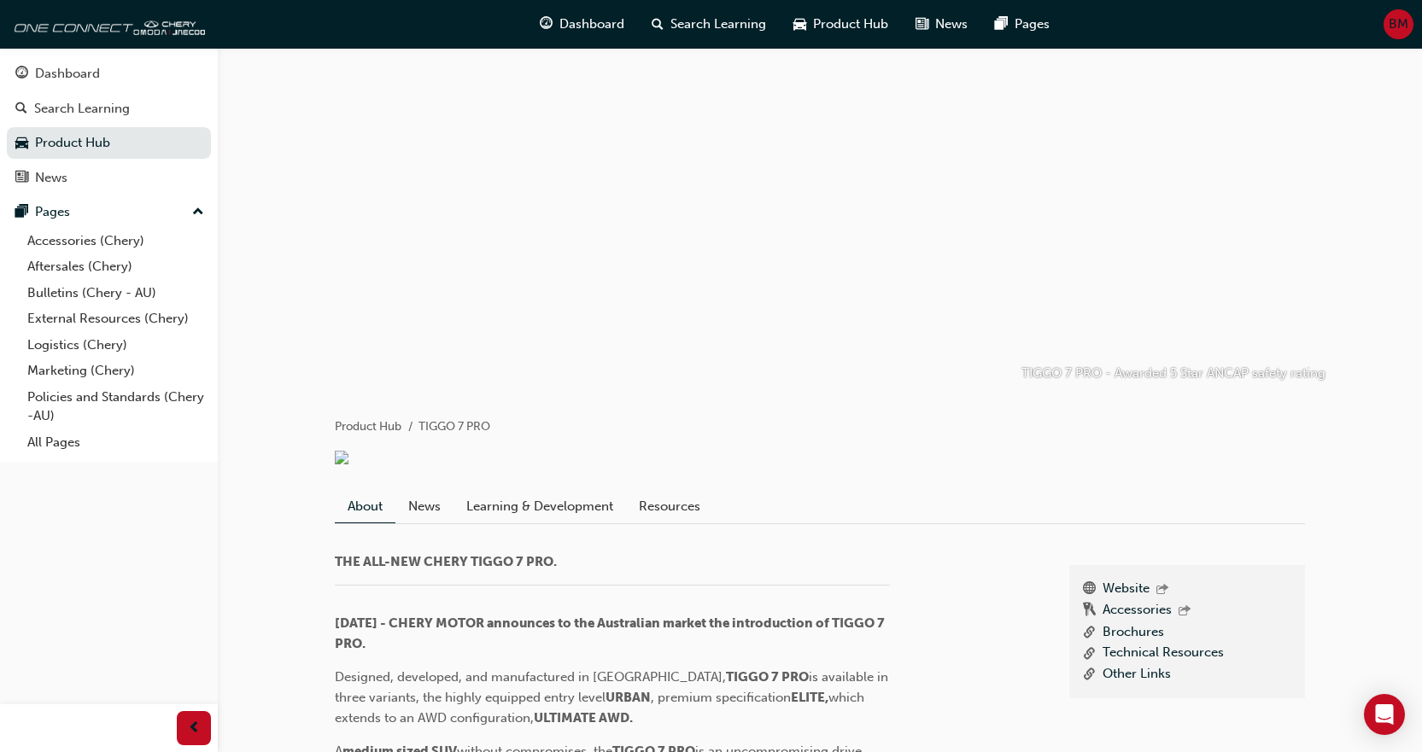
scroll to position [427, 0]
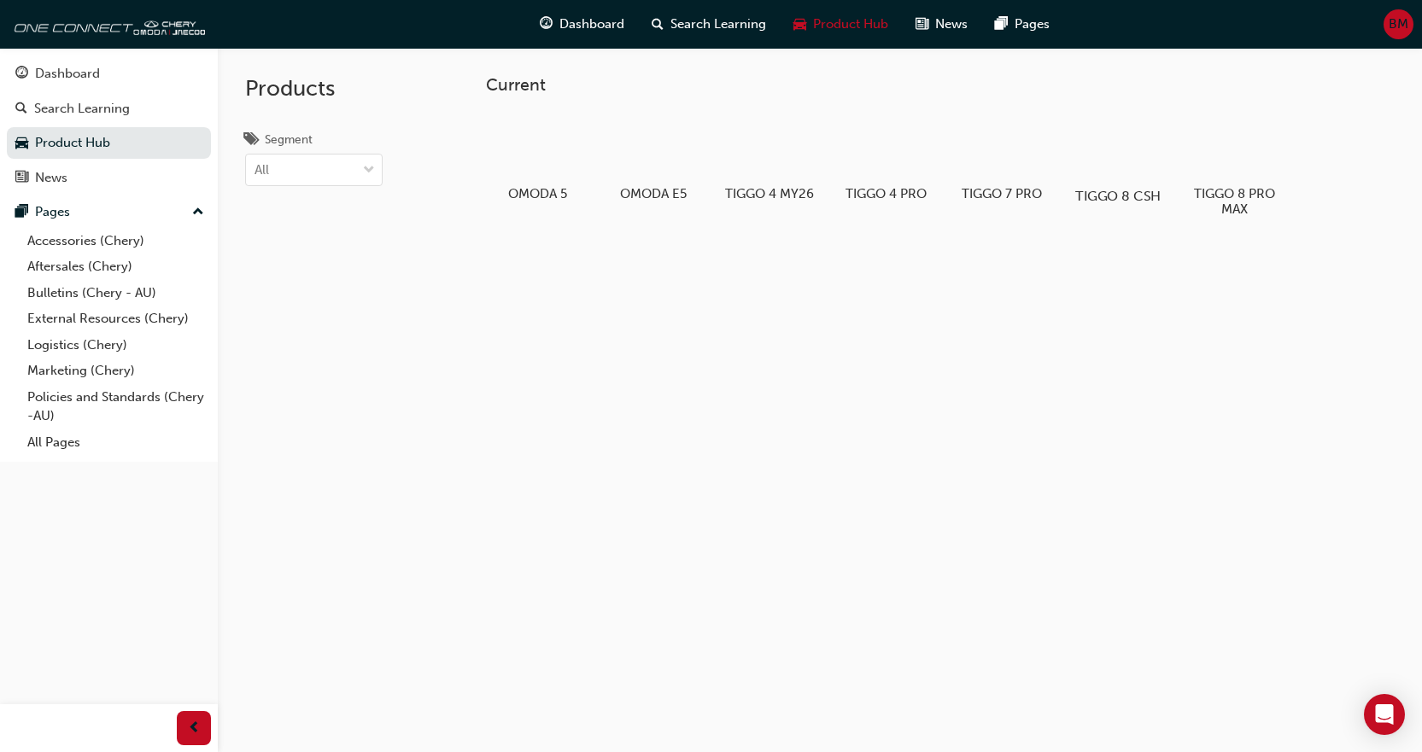
click at [1139, 169] on div at bounding box center [1117, 147] width 95 height 68
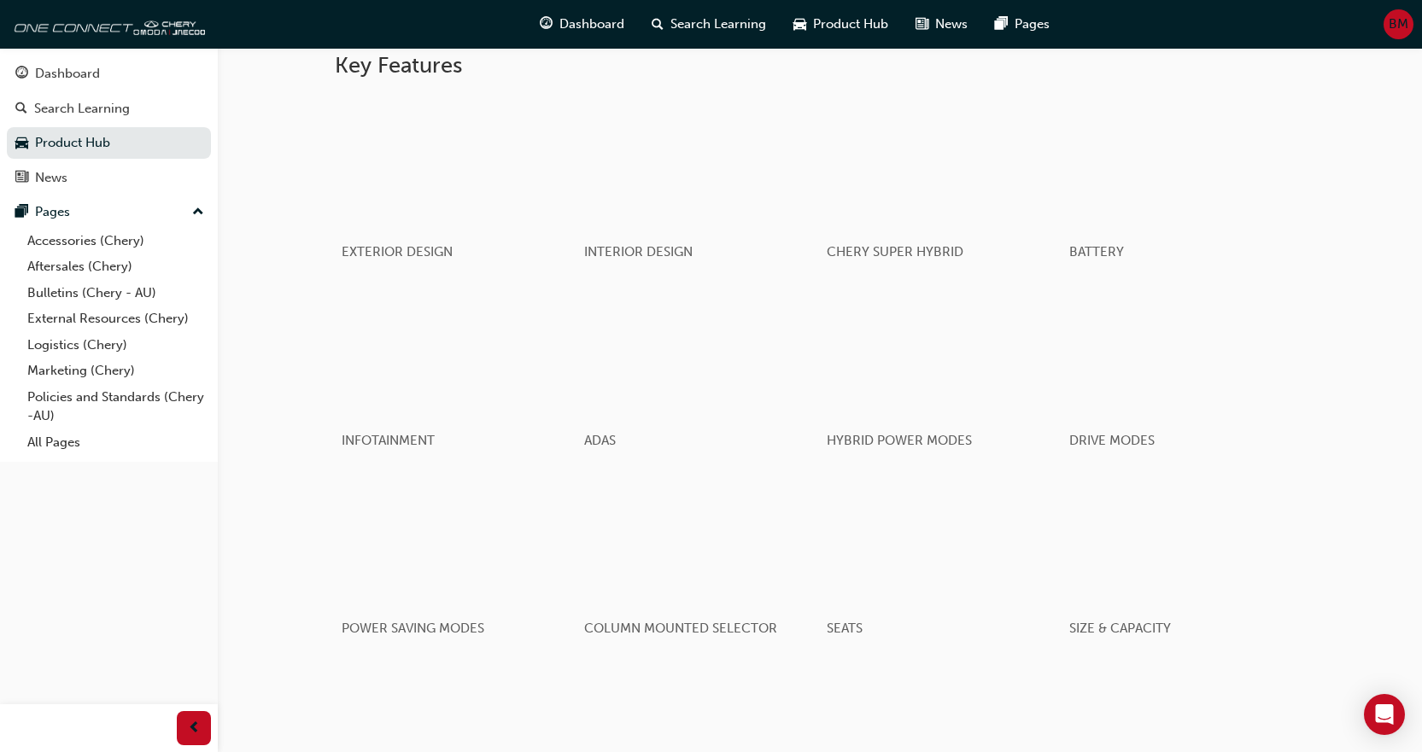
scroll to position [171, 0]
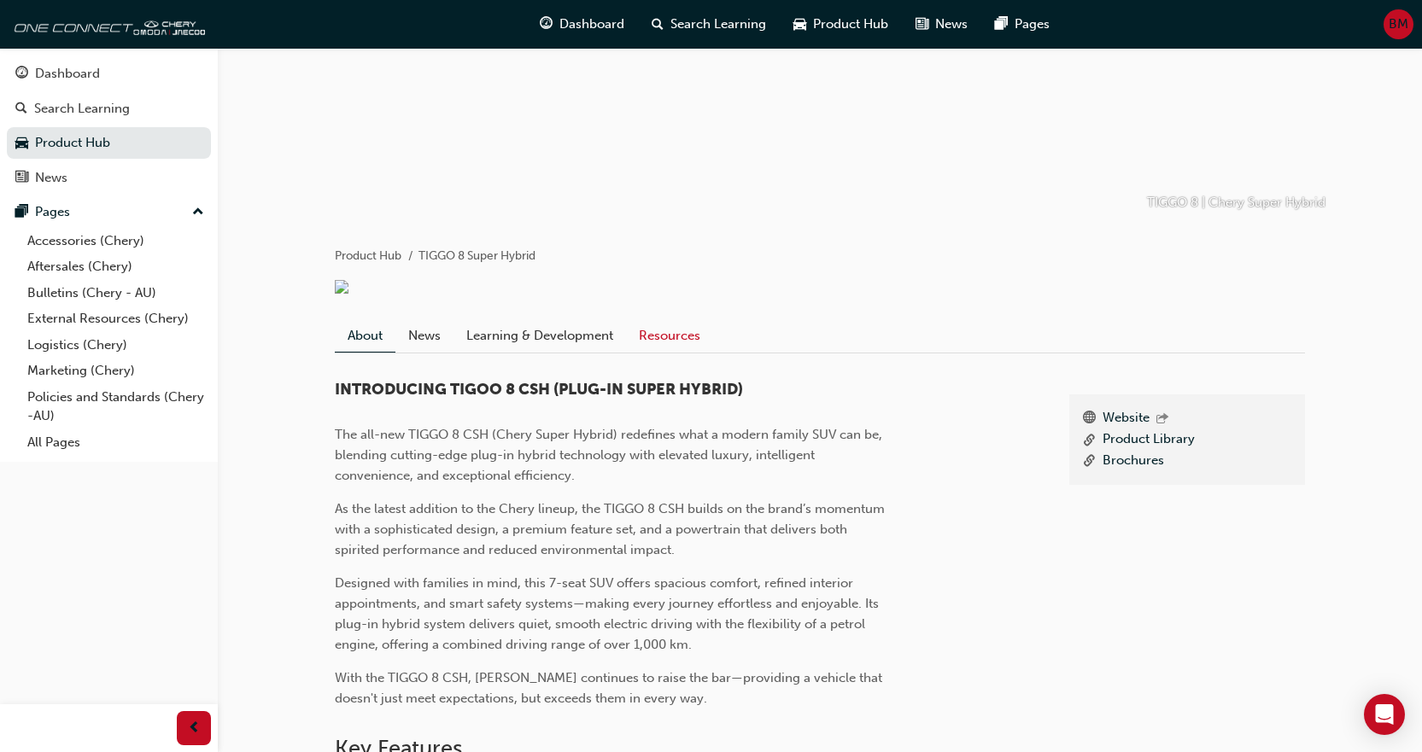
click at [657, 351] on link "Resources" at bounding box center [669, 335] width 87 height 32
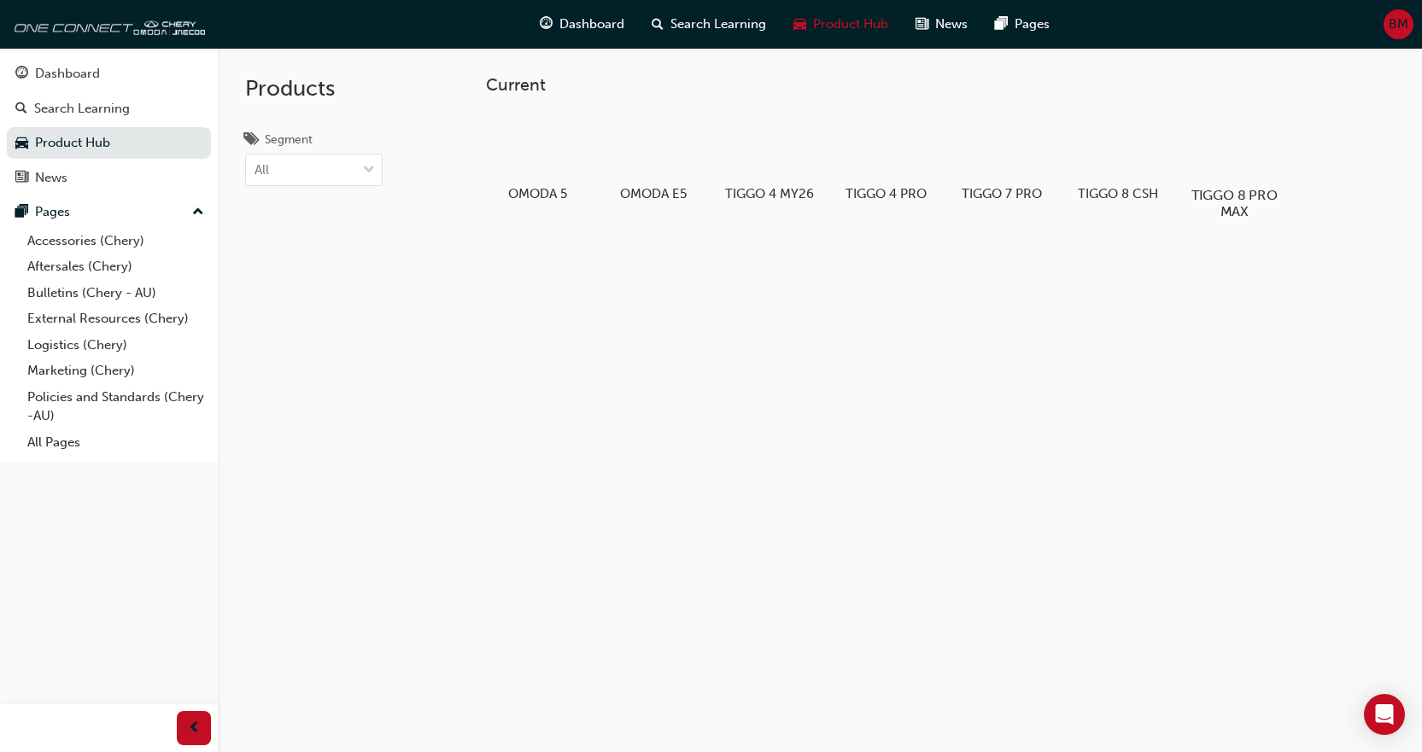
click at [1238, 169] on div at bounding box center [1233, 145] width 95 height 67
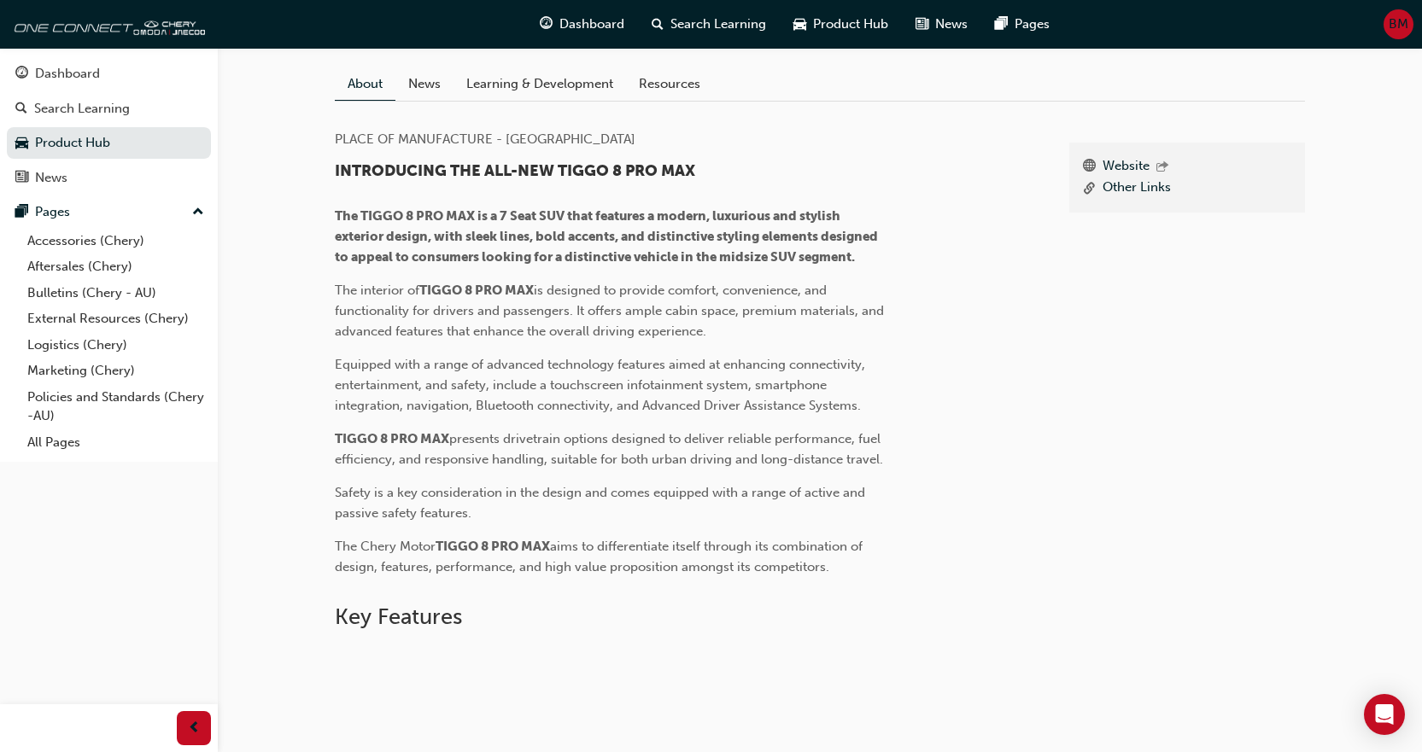
scroll to position [427, 0]
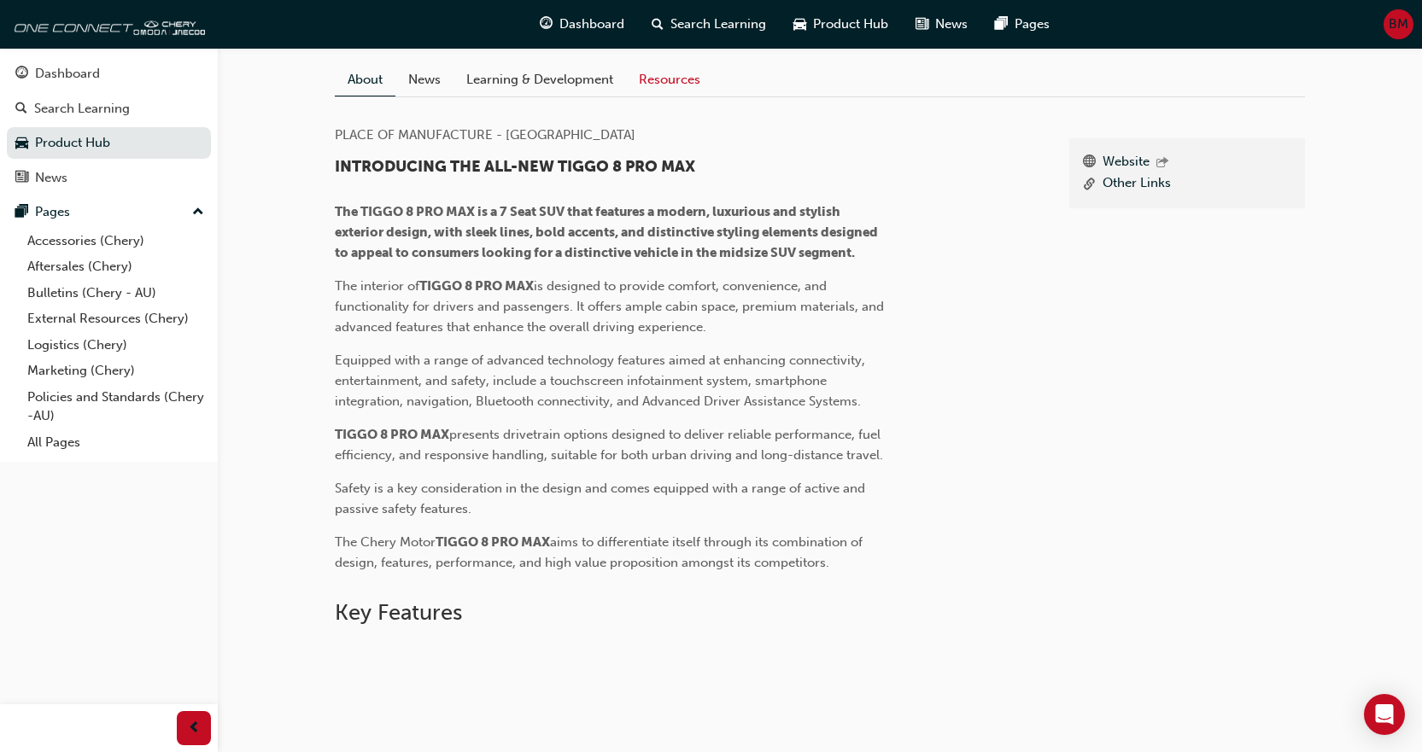
click at [658, 96] on link "Resources" at bounding box center [669, 79] width 87 height 32
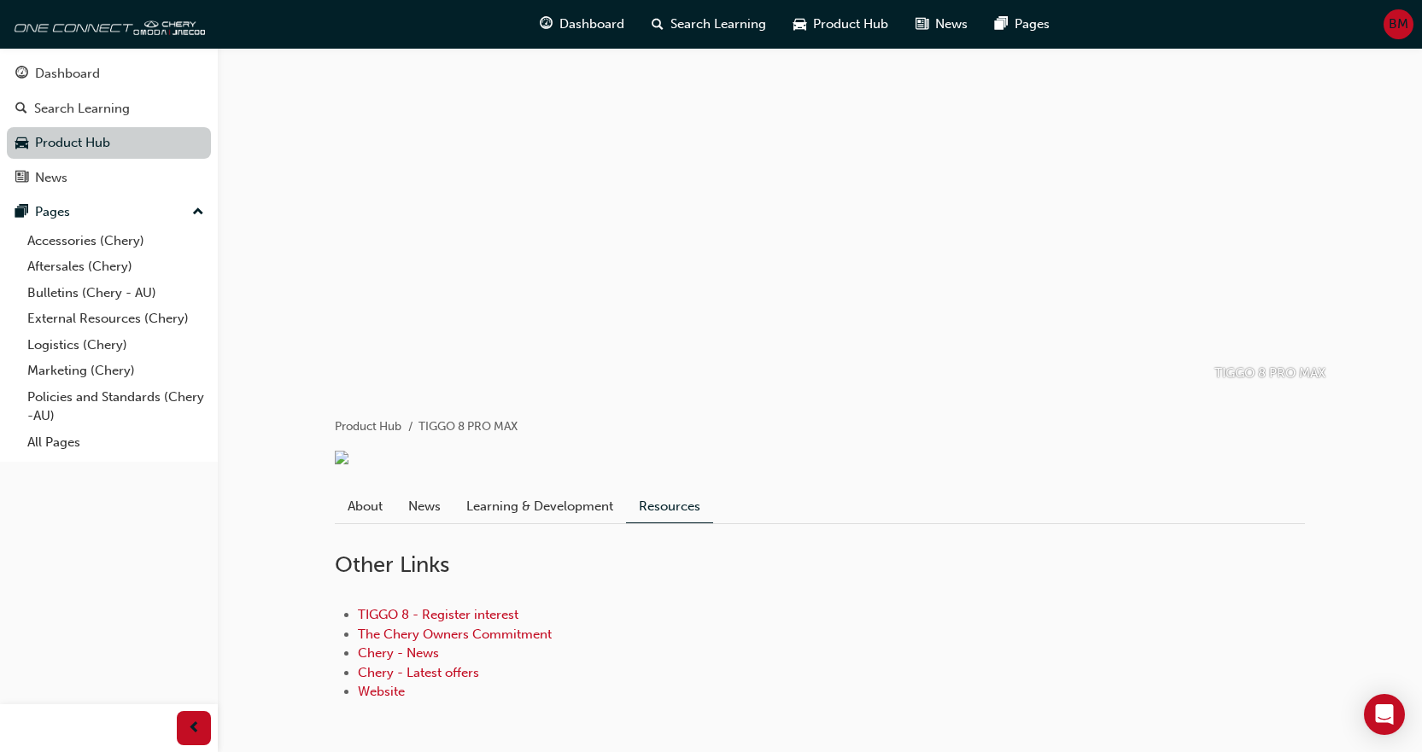
click at [82, 141] on link "Product Hub" at bounding box center [109, 143] width 204 height 32
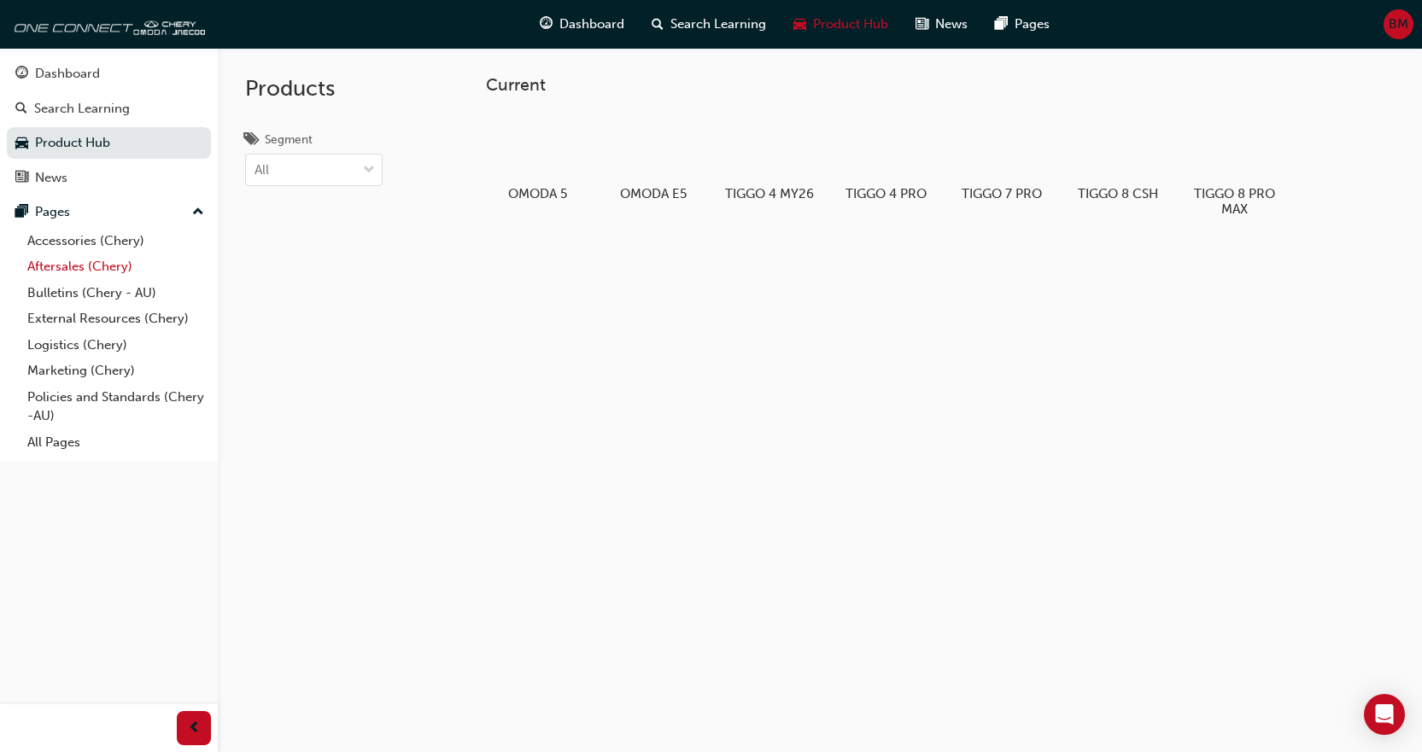
click at [93, 265] on link "Aftersales (Chery)" at bounding box center [115, 267] width 190 height 26
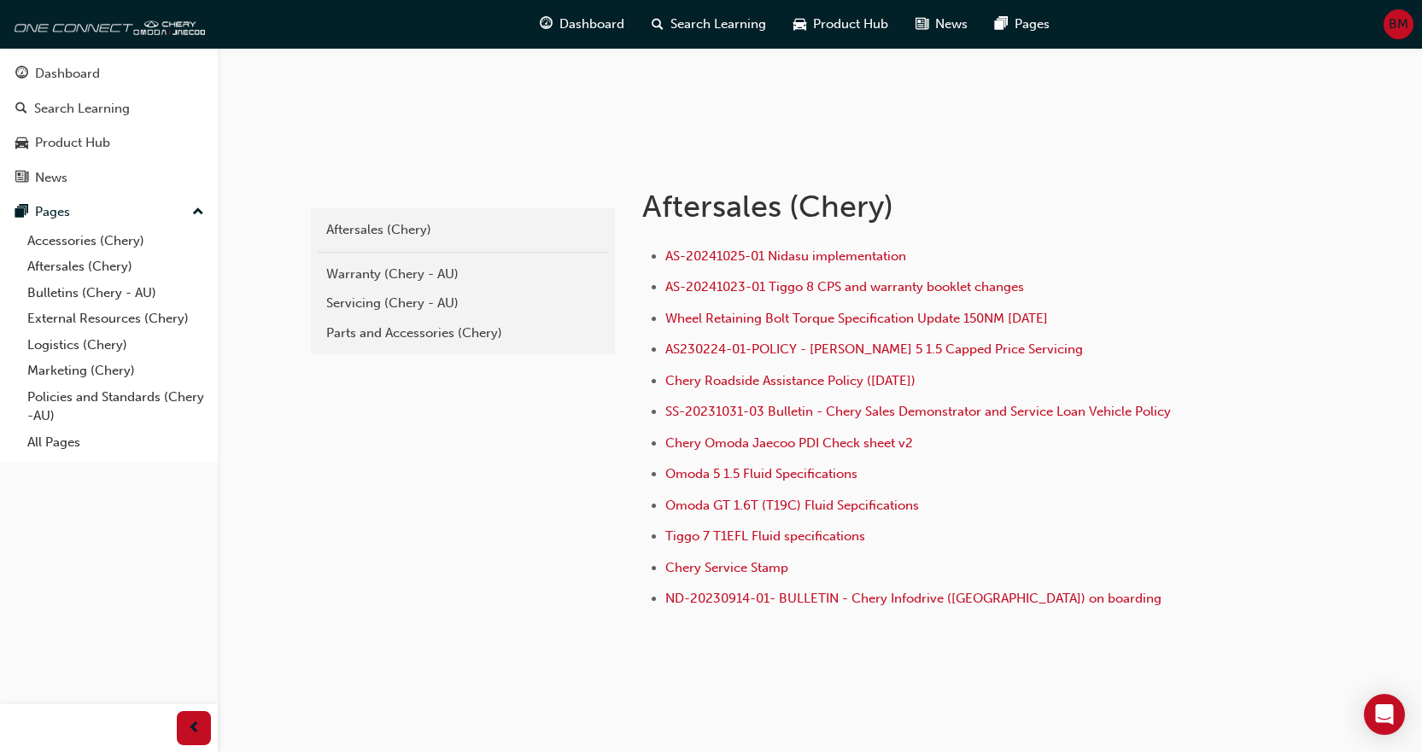
scroll to position [256, 0]
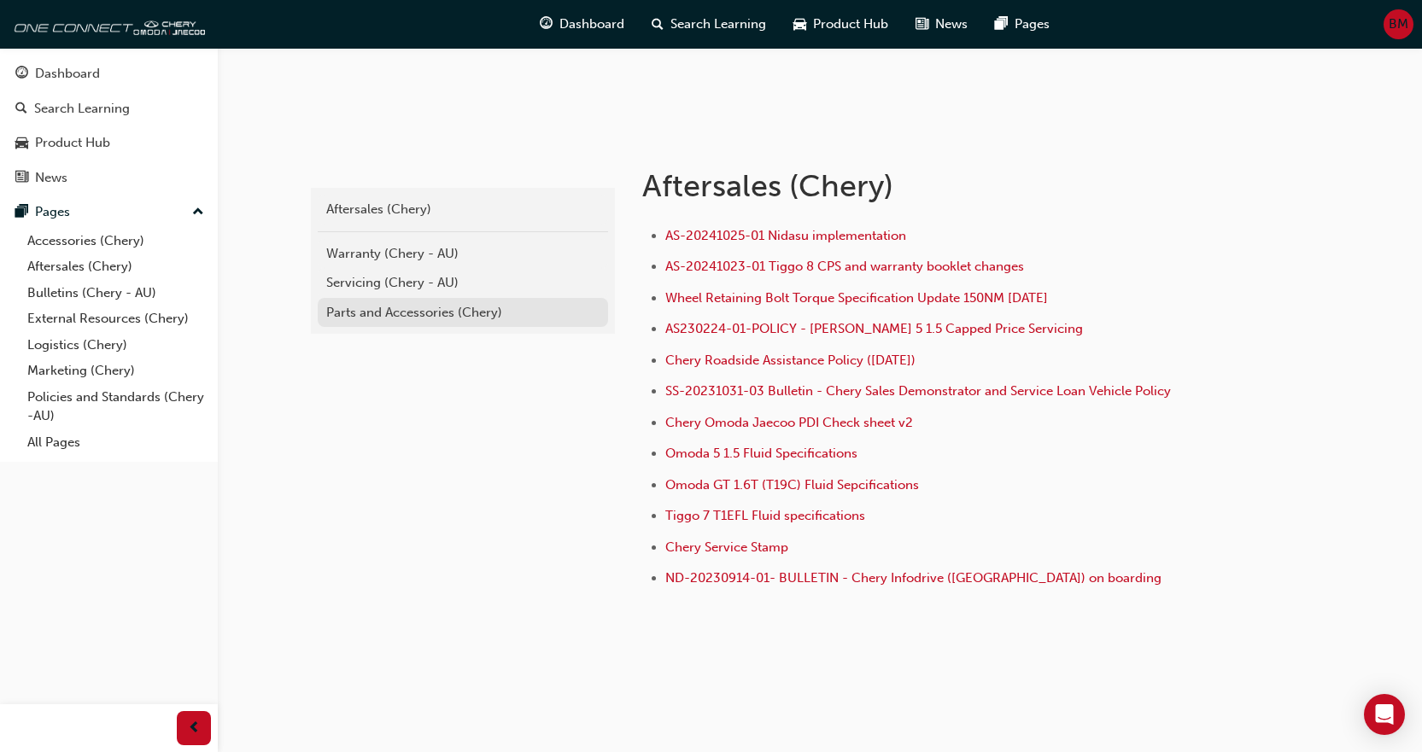
click at [383, 316] on div "Parts and Accessories (Chery)" at bounding box center [462, 313] width 273 height 20
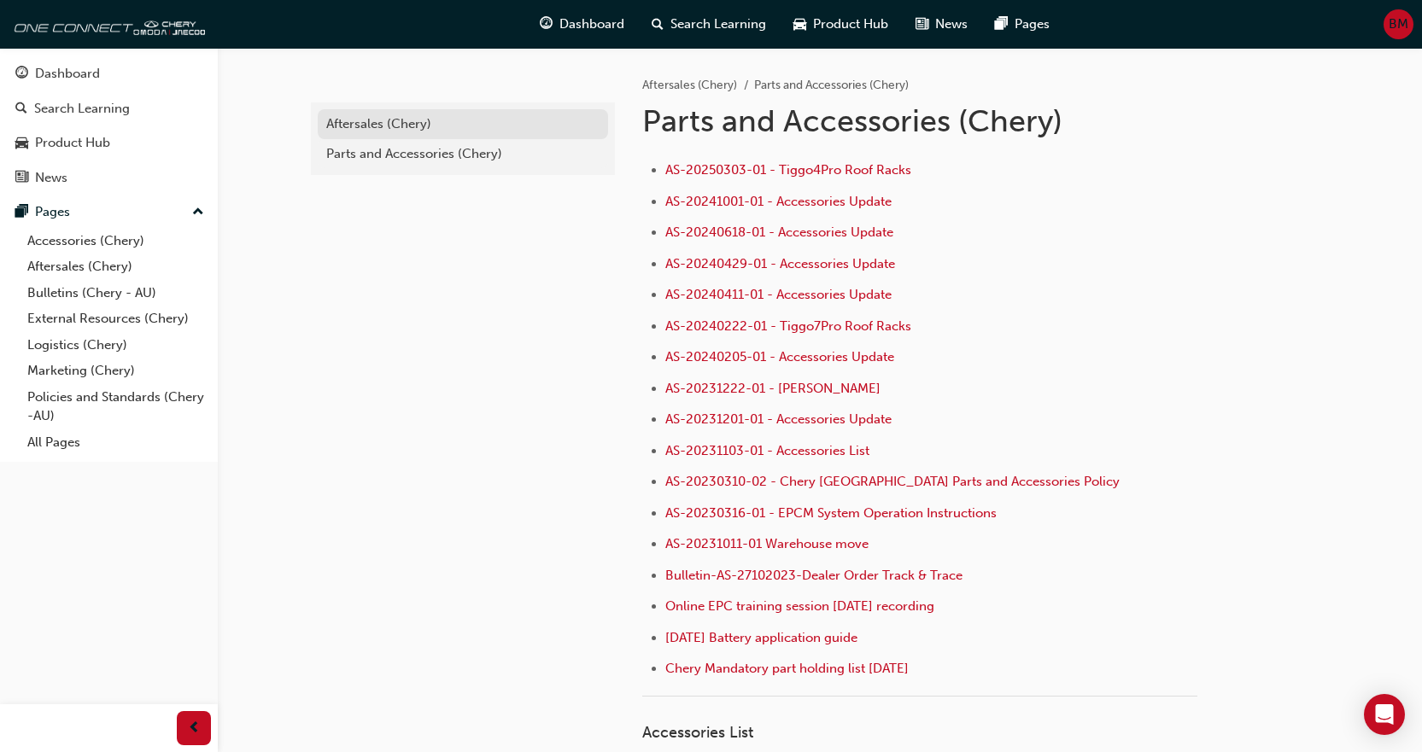
click at [380, 124] on div "Aftersales (Chery)" at bounding box center [462, 124] width 273 height 20
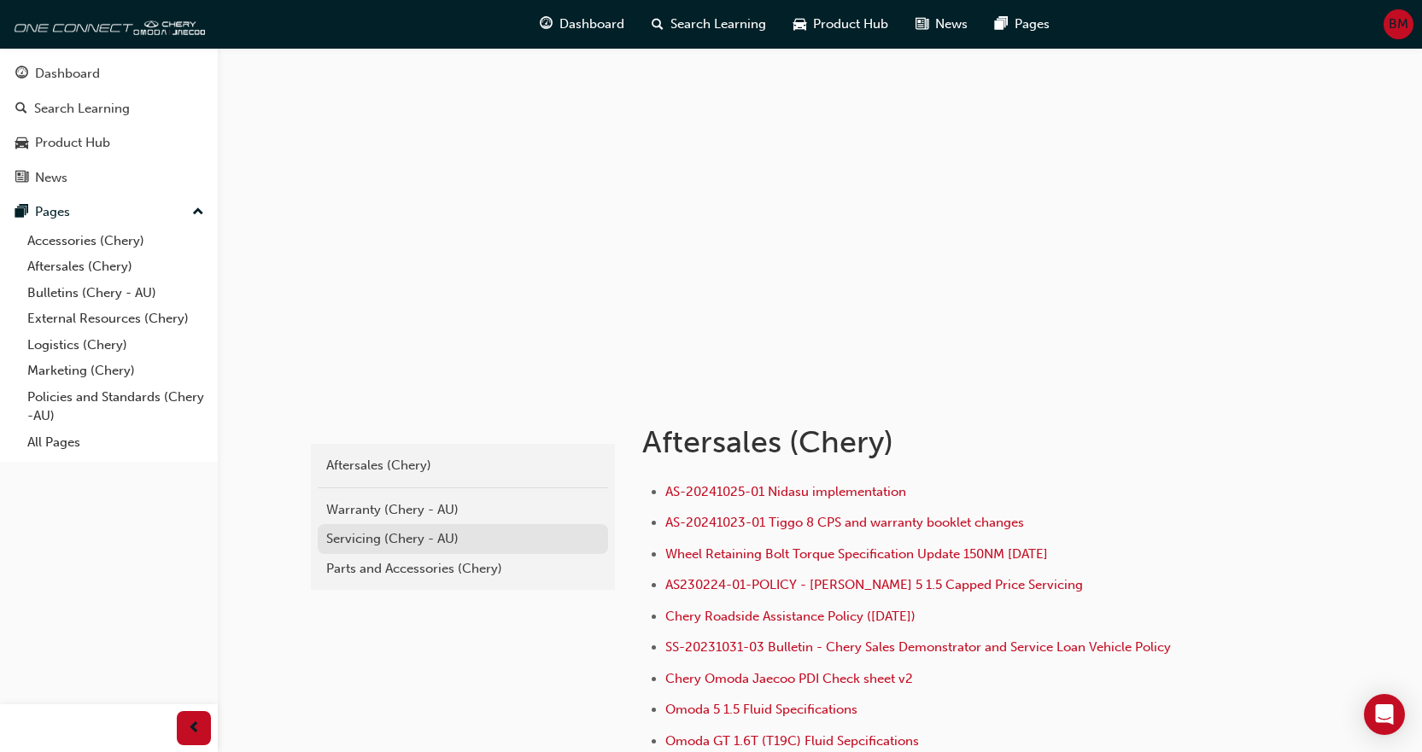
click at [368, 541] on div "Servicing (Chery - AU)" at bounding box center [462, 540] width 273 height 20
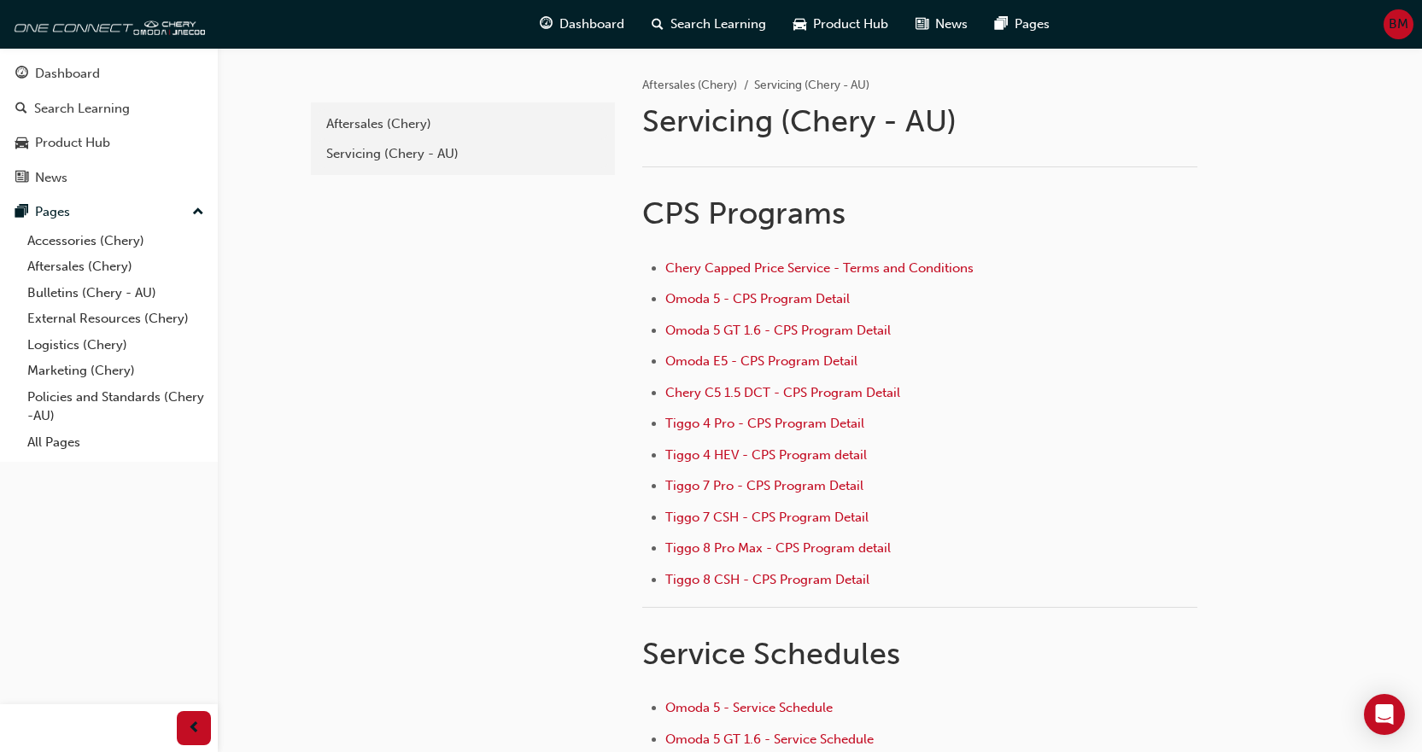
scroll to position [256, 0]
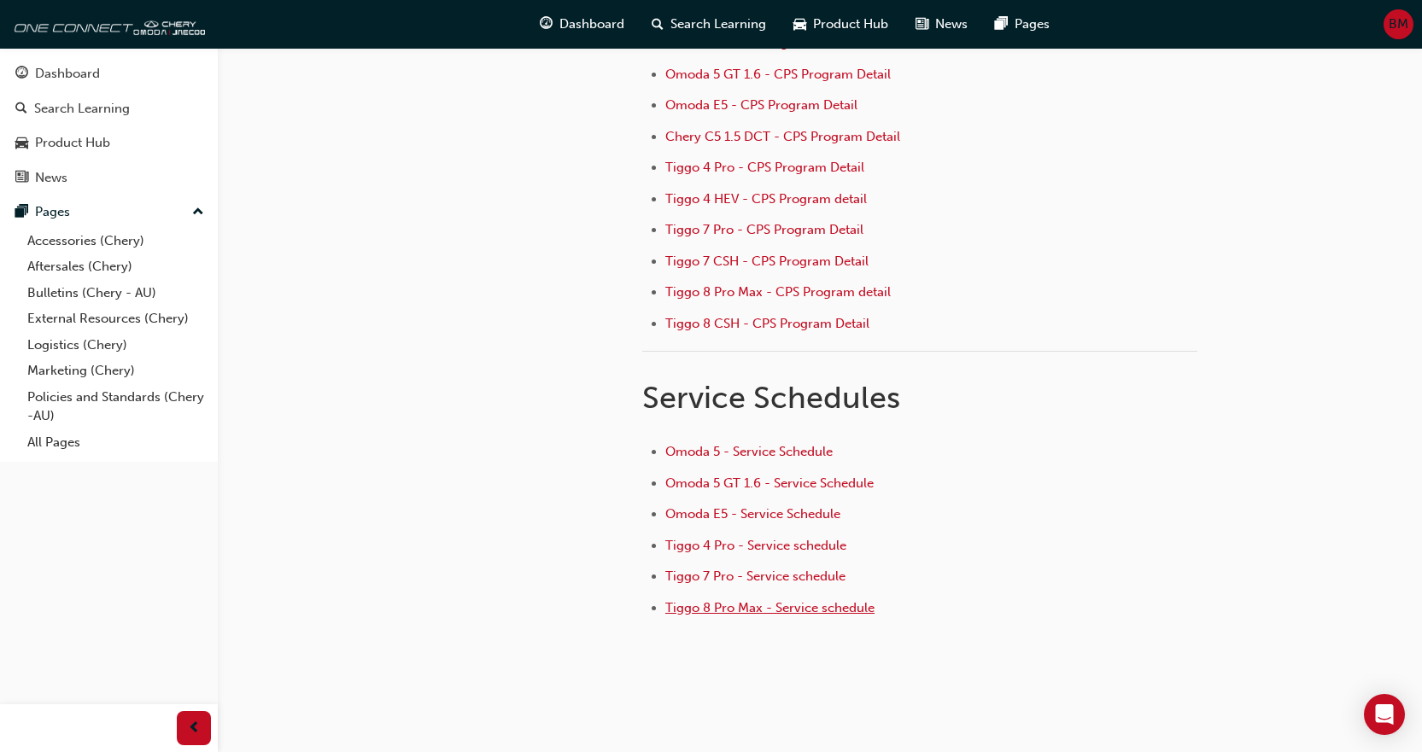
click at [807, 604] on span "Tiggo 8 Pro Max - Service schedule" at bounding box center [769, 607] width 209 height 15
